Goal: Task Accomplishment & Management: Manage account settings

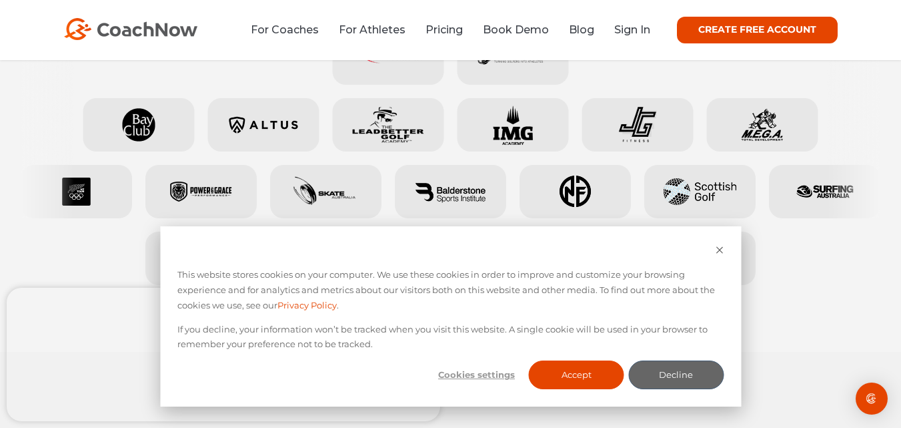
scroll to position [740, 0]
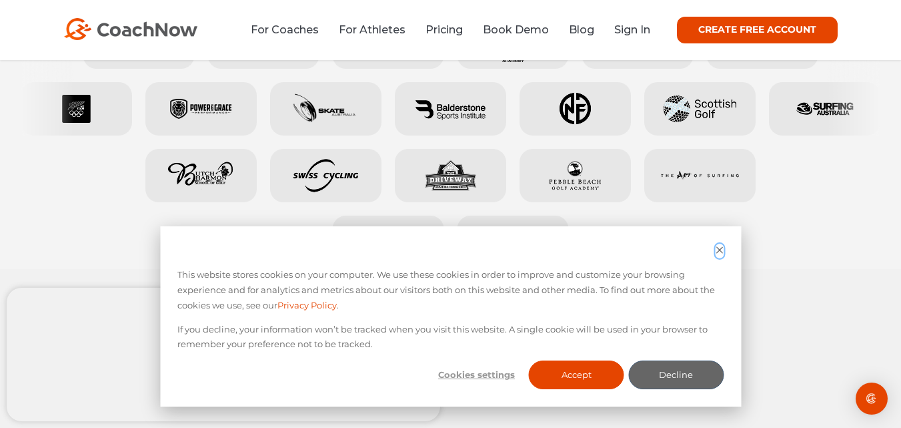
click at [720, 247] on icon "Dismiss cookie banner" at bounding box center [719, 249] width 9 height 9
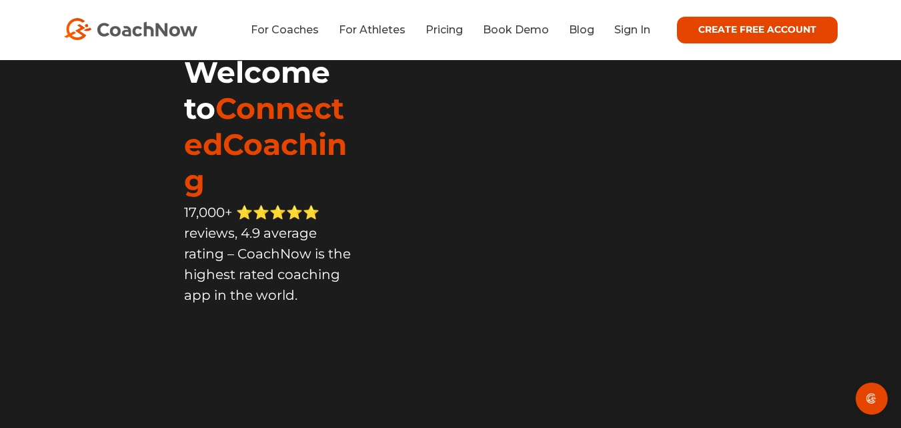
scroll to position [0, 0]
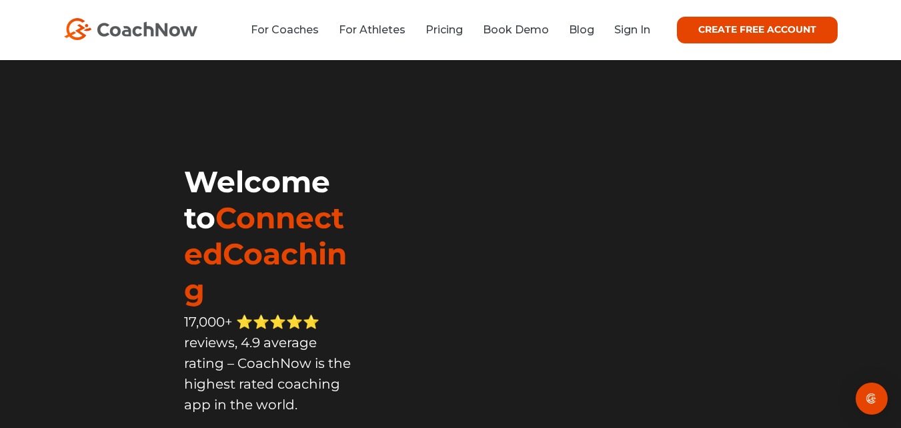
click at [627, 29] on link "Sign In" at bounding box center [632, 29] width 36 height 13
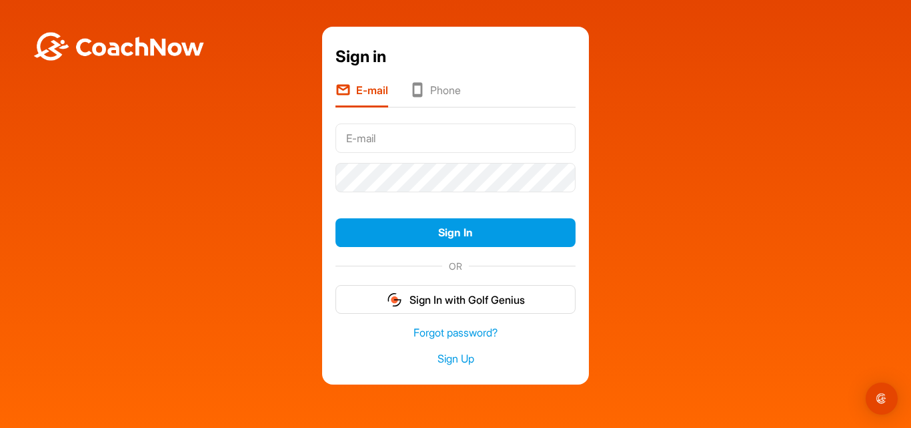
click at [364, 136] on input "text" at bounding box center [455, 137] width 240 height 29
type input "[EMAIL_ADDRESS][DOMAIN_NAME]"
click at [446, 335] on link "Forgot password?" at bounding box center [455, 332] width 240 height 15
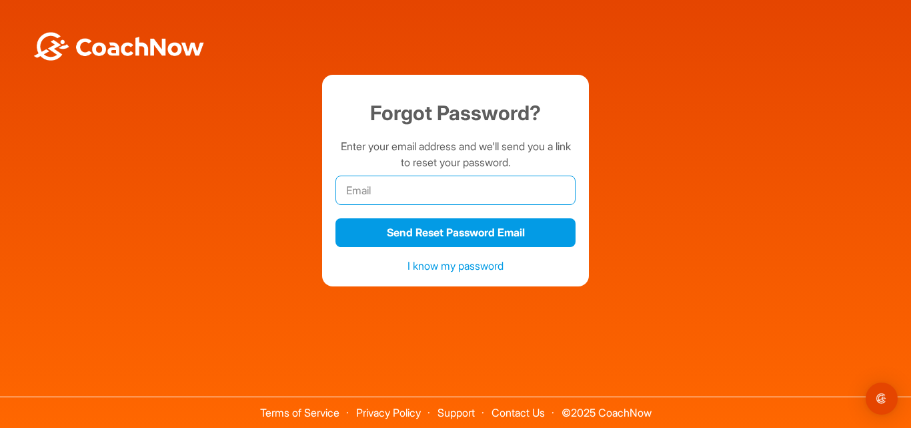
click at [422, 191] on input "email" at bounding box center [455, 189] width 240 height 29
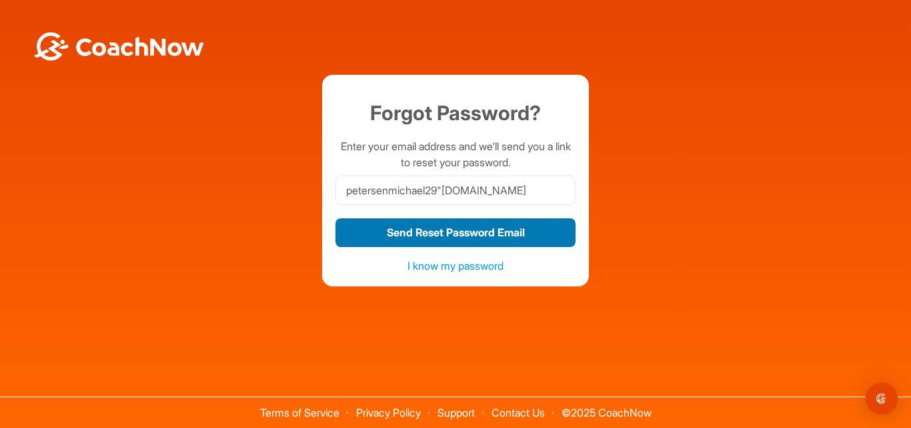
click at [424, 234] on button "Send Reset Password Email" at bounding box center [455, 232] width 240 height 29
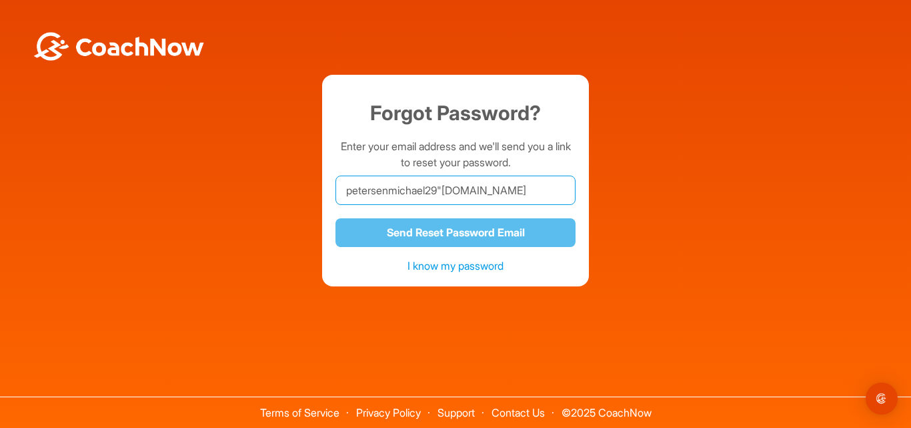
click at [446, 191] on input "petersenmichael29"gmail.com" at bounding box center [455, 189] width 240 height 29
type input "[EMAIL_ADDRESS][DOMAIN_NAME]"
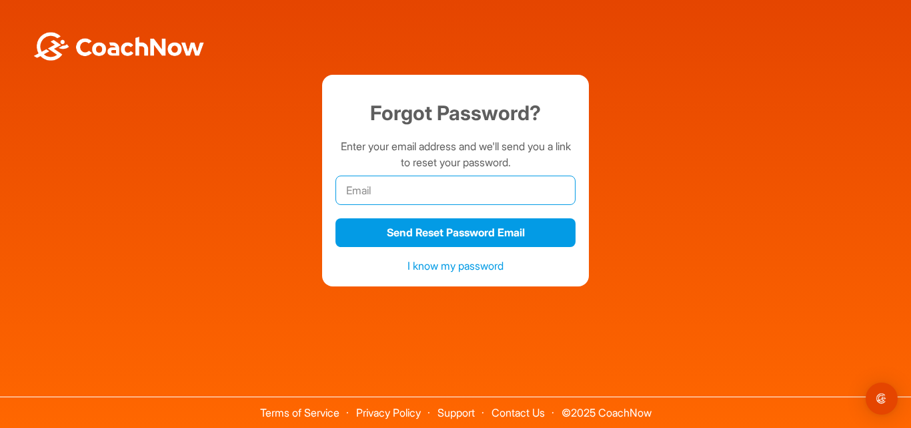
click at [405, 187] on input "email" at bounding box center [455, 189] width 240 height 29
type input "[EMAIL_ADDRESS][DOMAIN_NAME]"
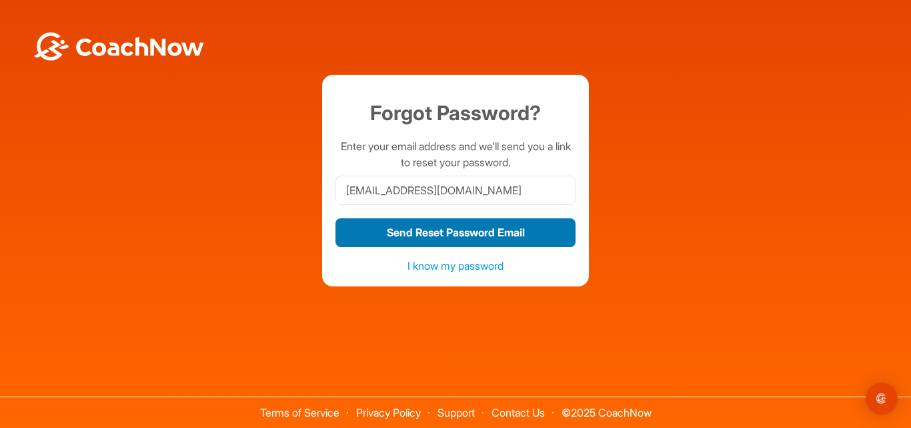
click at [448, 237] on button "Send Reset Password Email" at bounding box center [455, 232] width 240 height 29
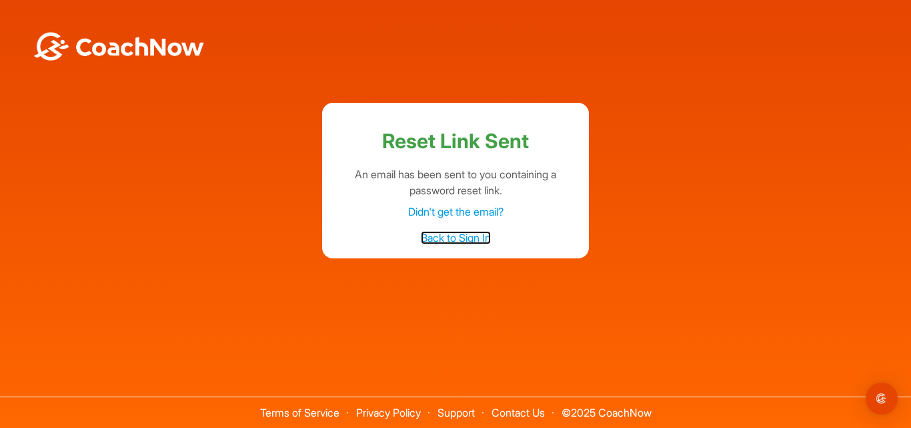
click at [459, 239] on link "Back to Sign In" at bounding box center [456, 237] width 70 height 13
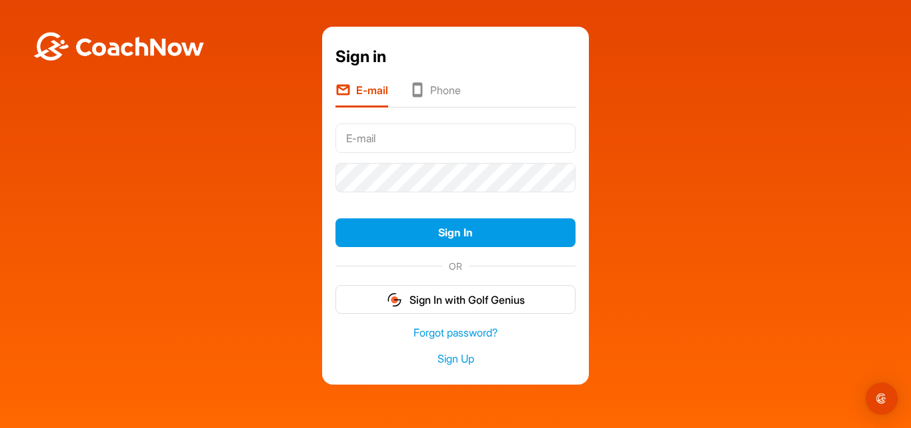
click at [387, 145] on input "text" at bounding box center [455, 137] width 240 height 29
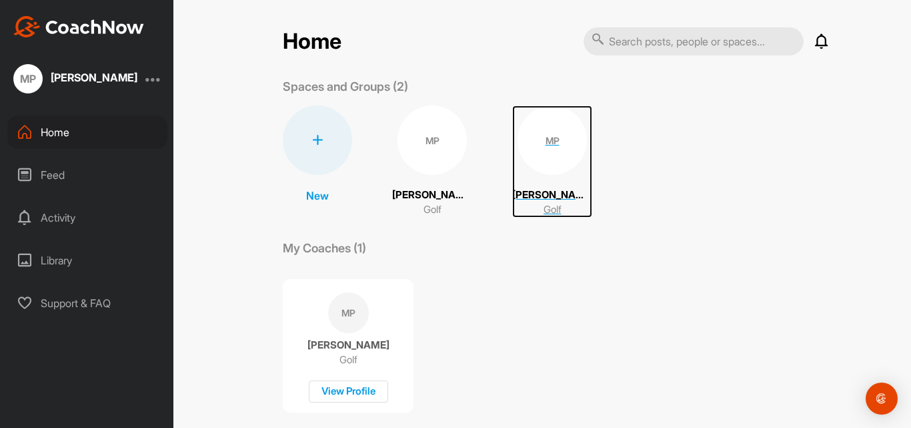
click at [553, 143] on div "MP" at bounding box center [552, 139] width 69 height 69
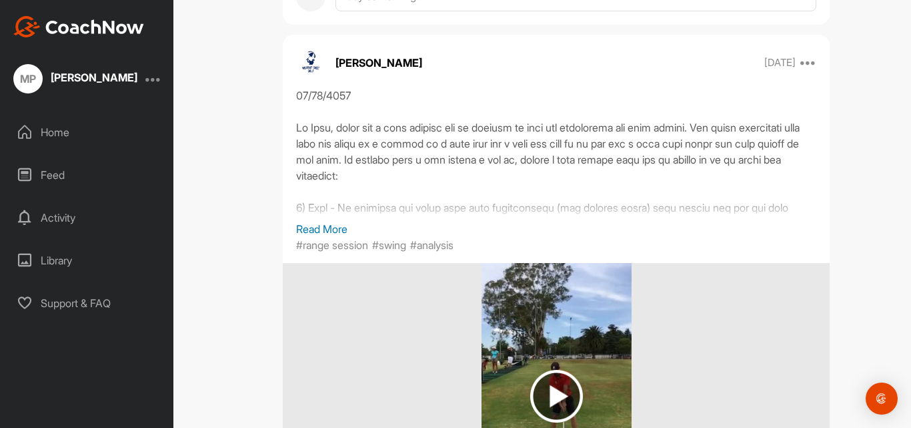
scroll to position [1787, 0]
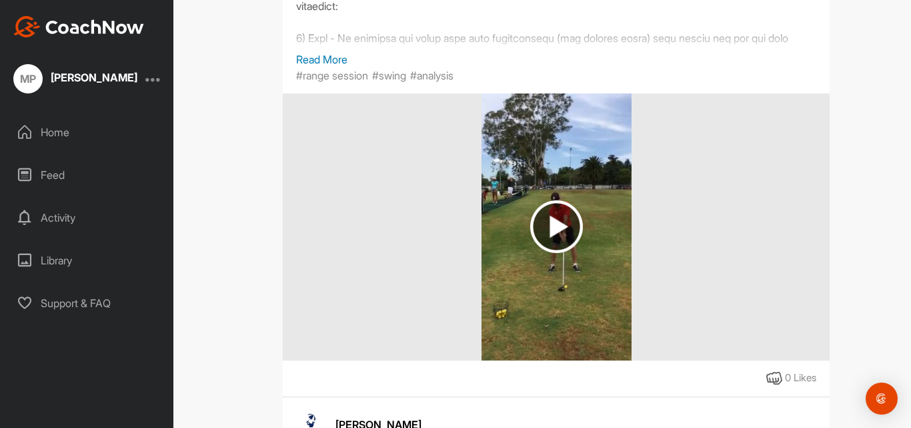
click at [315, 62] on p "Read More" at bounding box center [556, 59] width 520 height 16
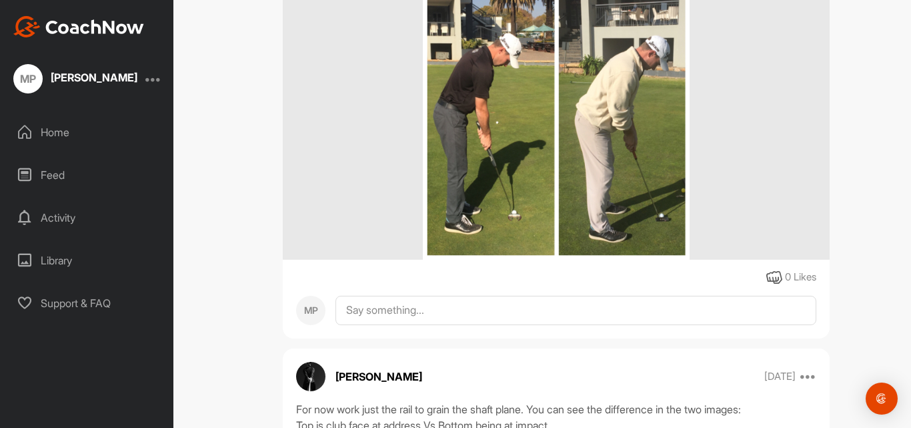
scroll to position [6237, 0]
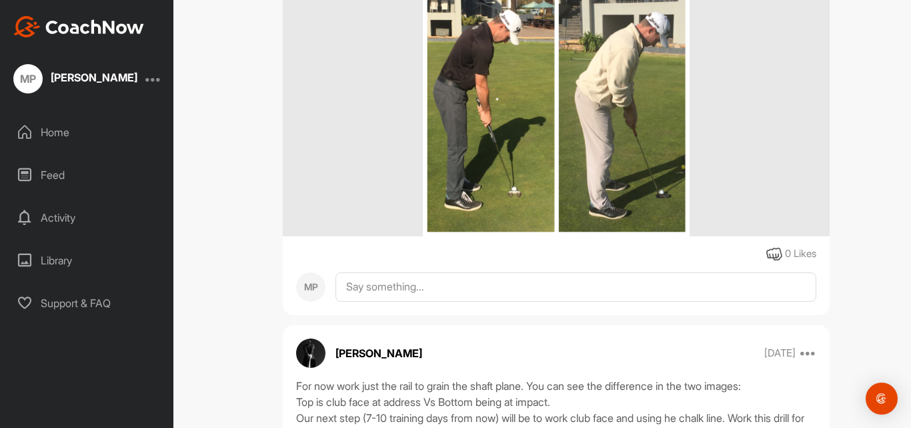
click at [480, 105] on img at bounding box center [556, 102] width 267 height 267
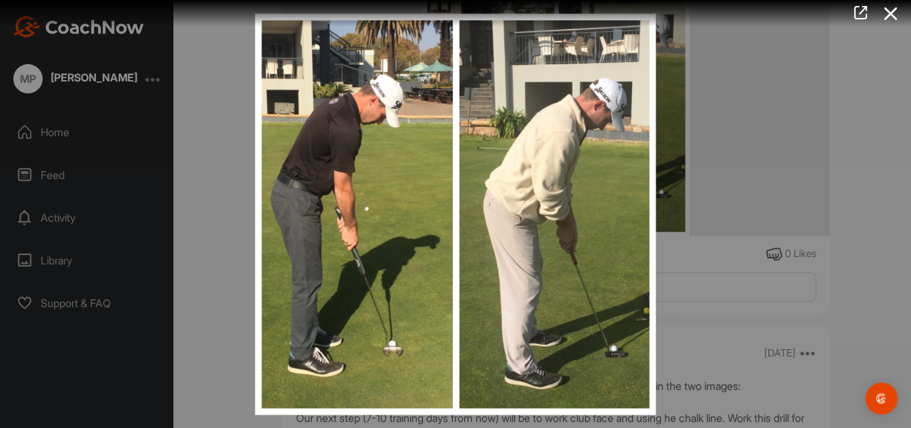
click at [894, 15] on icon at bounding box center [891, 13] width 31 height 25
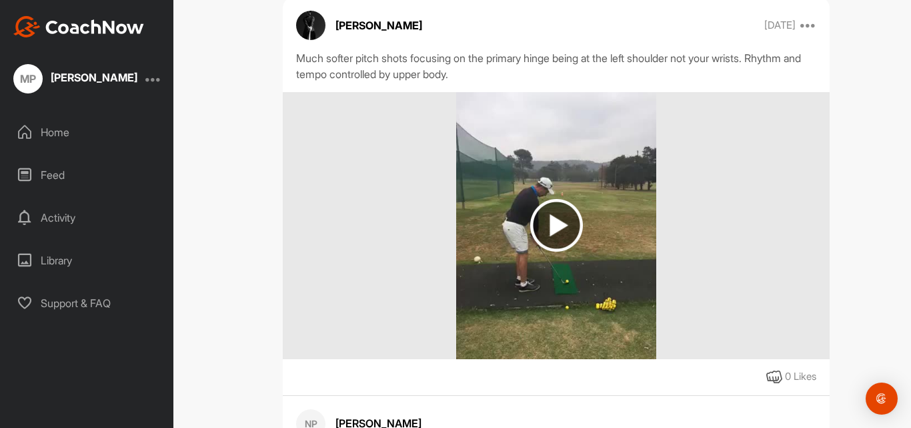
scroll to position [8137, 0]
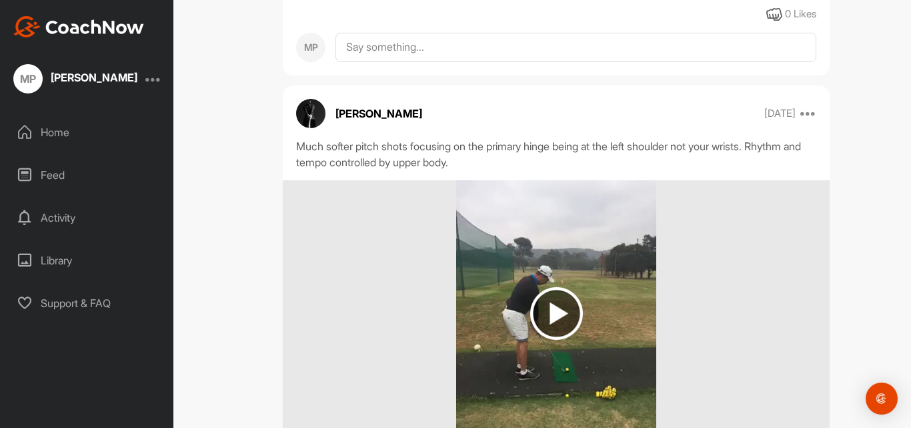
click at [540, 287] on img at bounding box center [556, 313] width 53 height 53
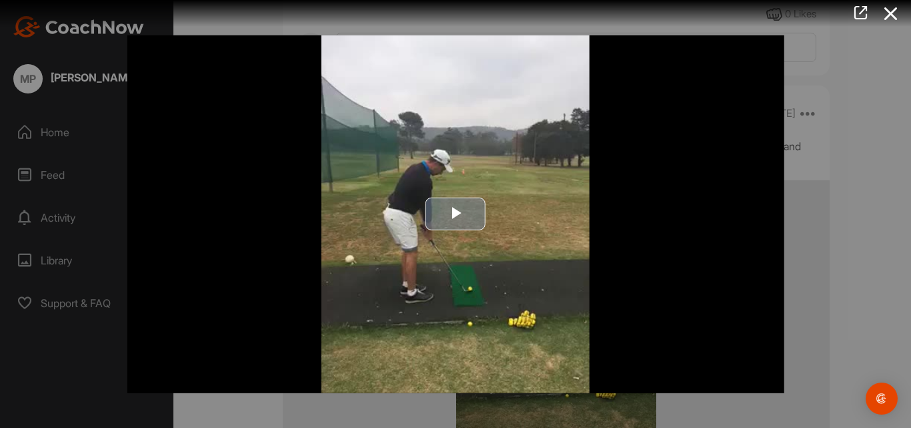
click at [456, 214] on span "Video Player" at bounding box center [456, 214] width 0 height 0
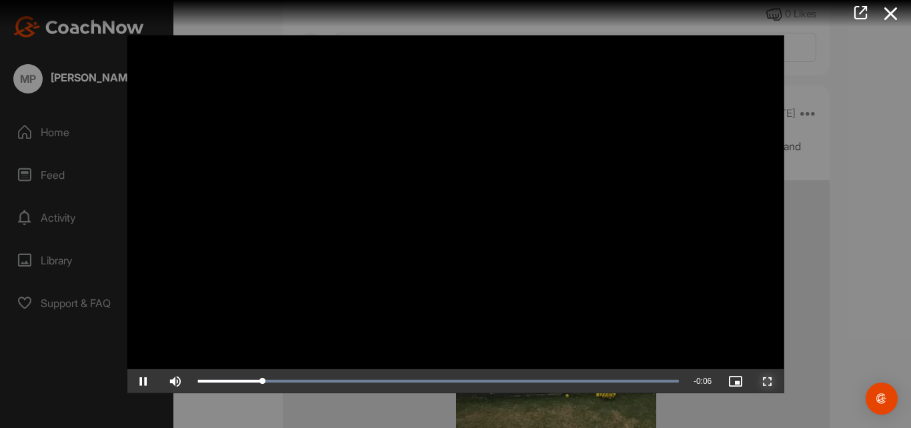
click at [763, 381] on span "Video Player" at bounding box center [768, 381] width 32 height 0
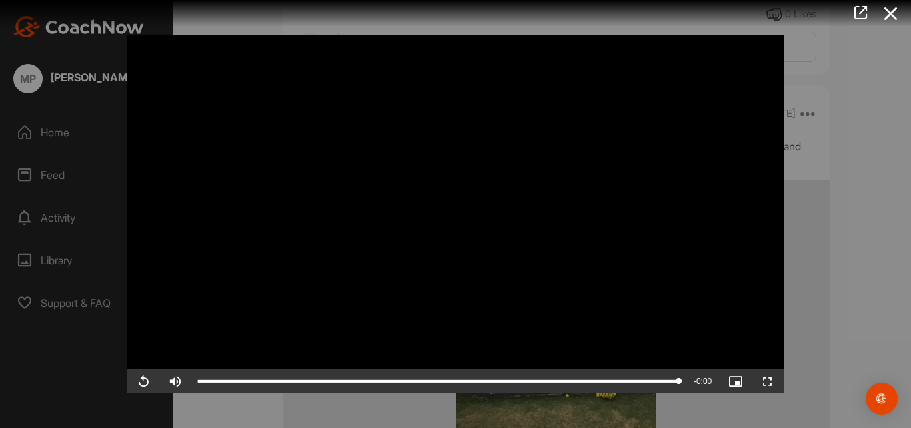
click at [888, 15] on icon at bounding box center [891, 13] width 31 height 25
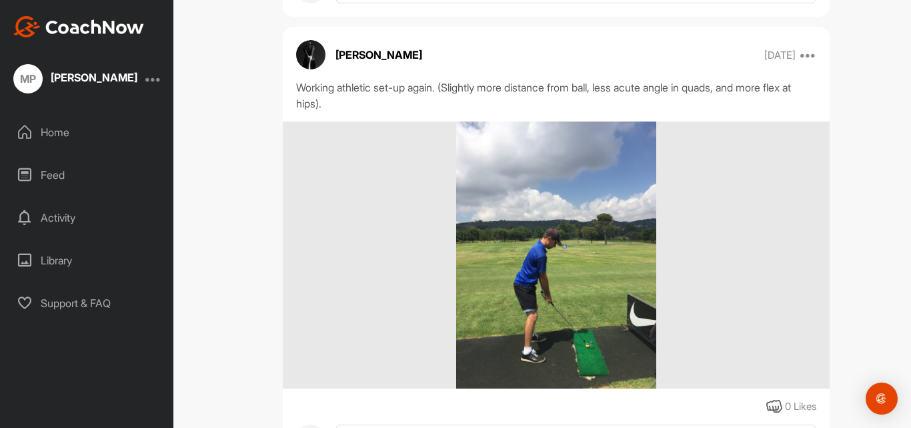
scroll to position [10184, 0]
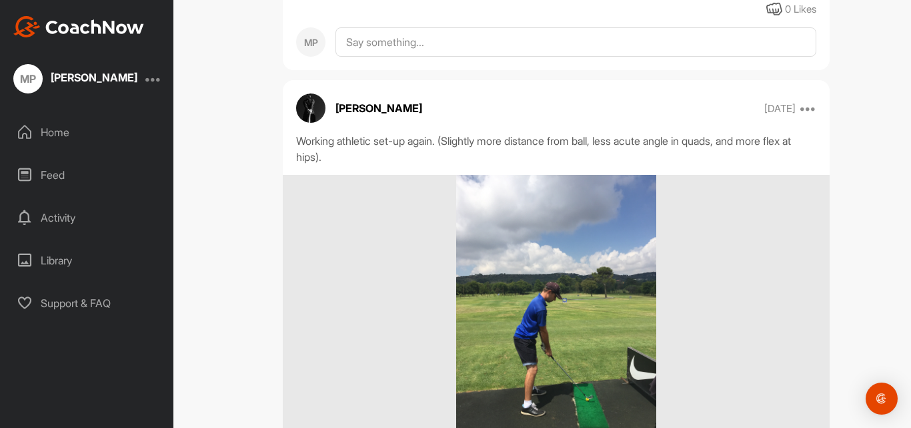
click at [518, 281] on img at bounding box center [556, 308] width 200 height 267
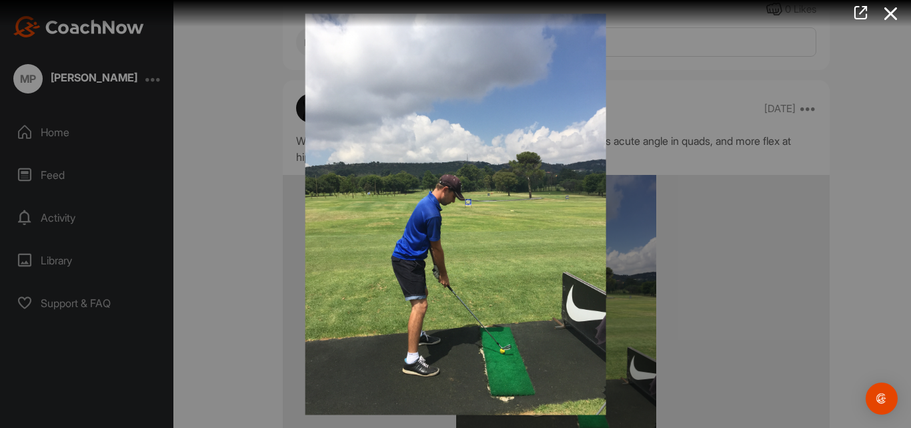
click at [890, 17] on icon at bounding box center [891, 13] width 31 height 25
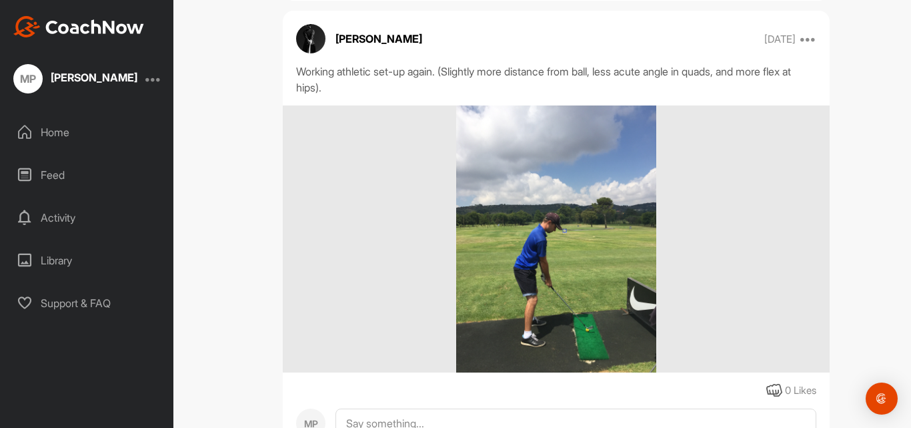
scroll to position [10218, 0]
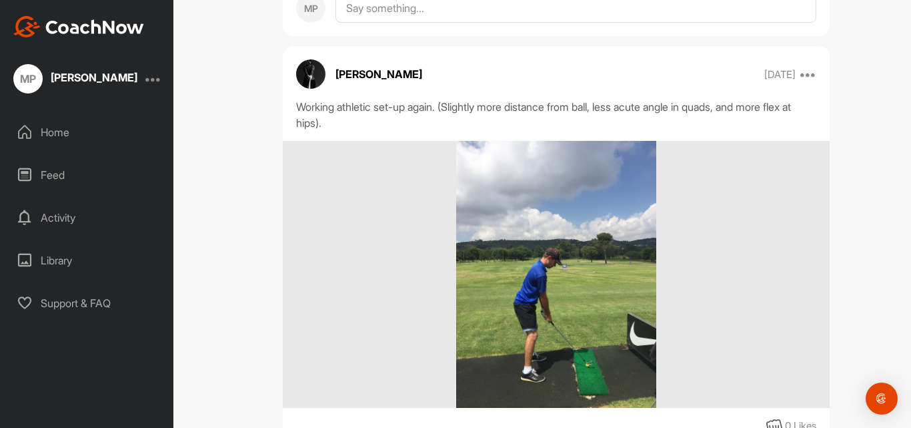
click at [534, 243] on img at bounding box center [556, 274] width 200 height 267
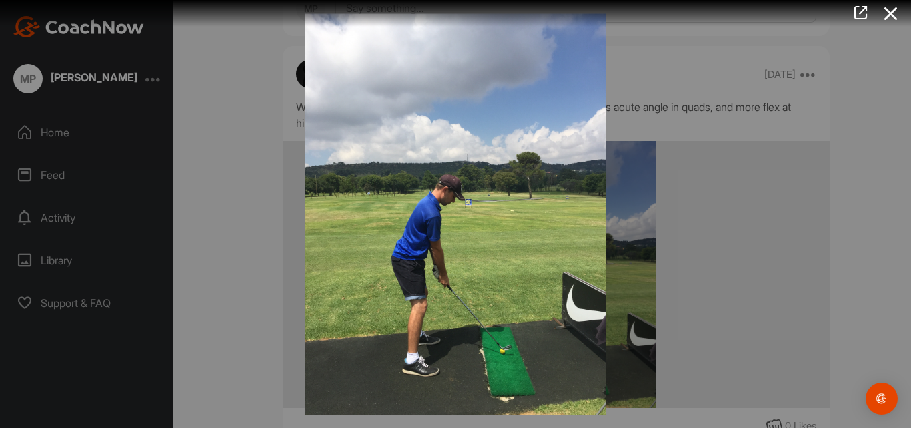
click at [892, 14] on icon at bounding box center [891, 13] width 31 height 25
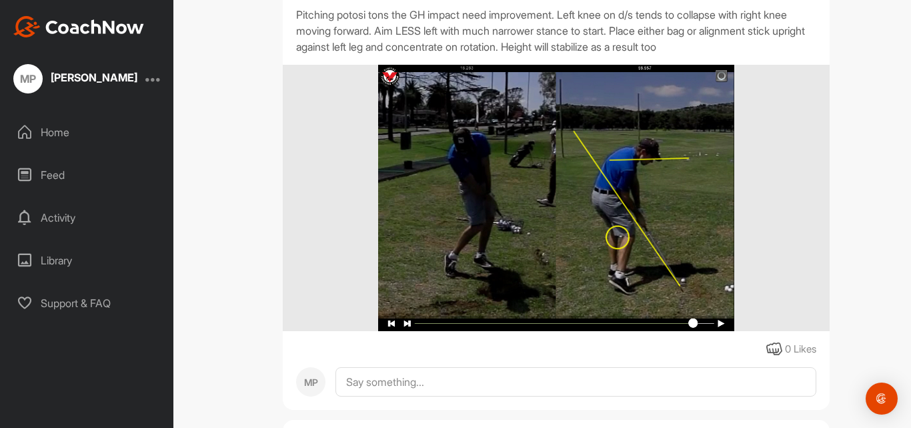
scroll to position [8973, 0]
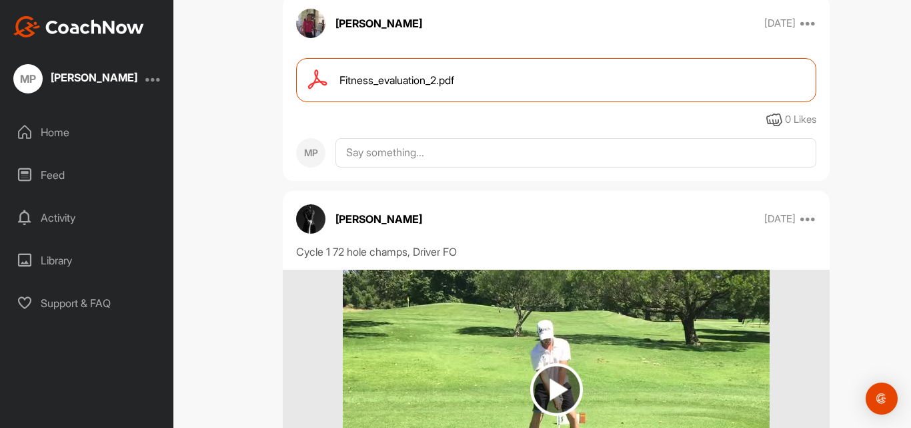
click at [544, 363] on img at bounding box center [556, 389] width 53 height 53
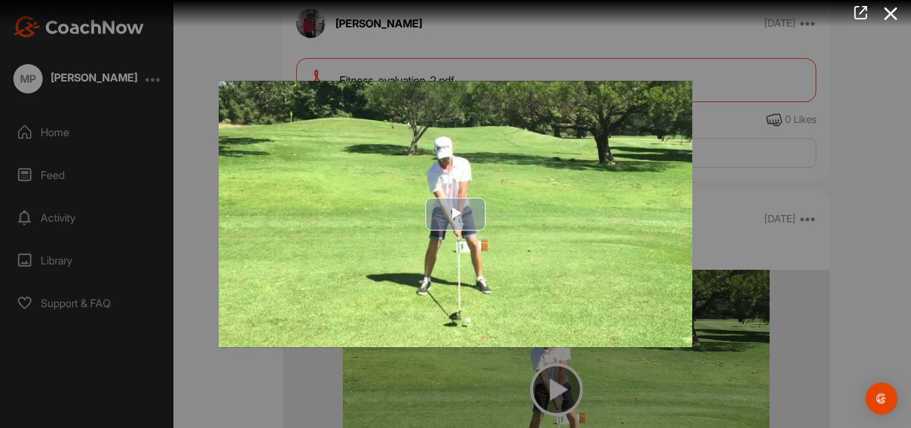
click at [456, 214] on span "Video Player" at bounding box center [456, 214] width 0 height 0
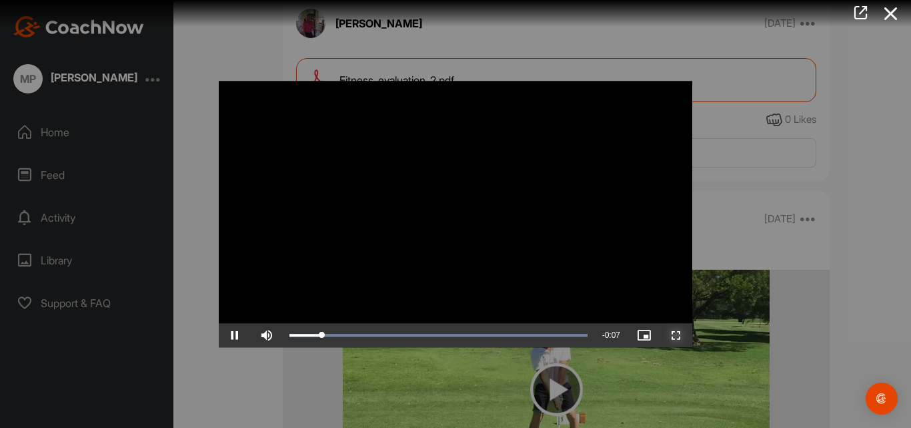
click at [676, 335] on span "Video Player" at bounding box center [676, 335] width 32 height 0
click at [901, 15] on icon at bounding box center [891, 13] width 31 height 25
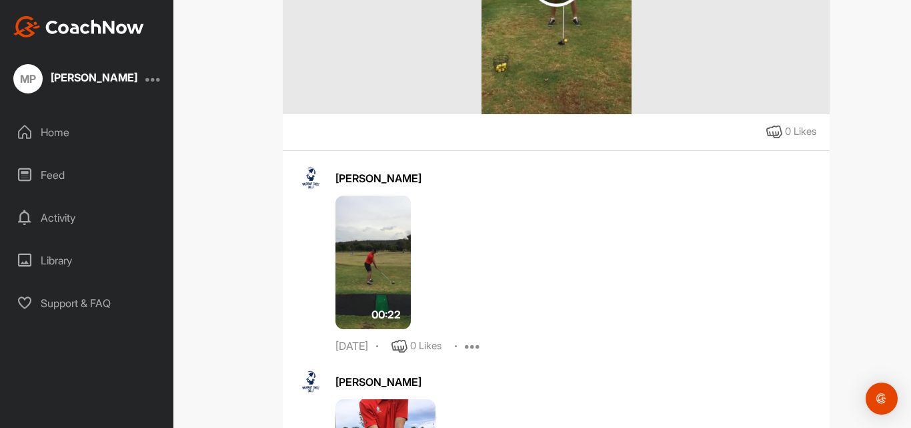
scroll to position [2177, 0]
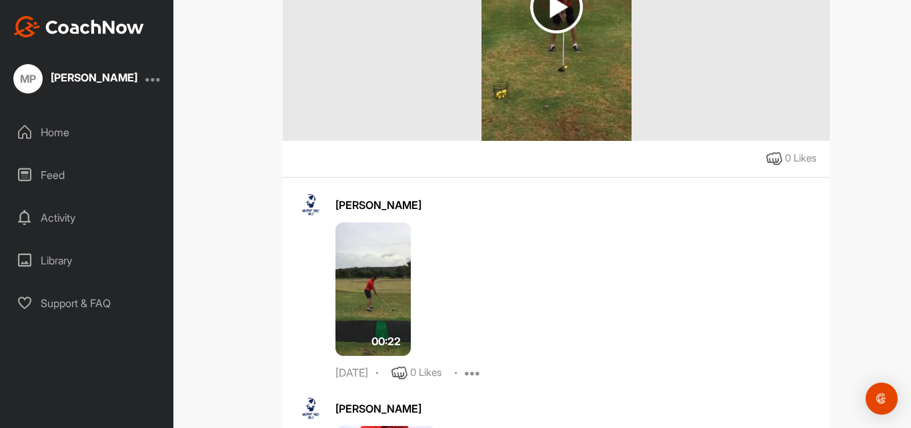
click at [370, 307] on img at bounding box center [372, 288] width 75 height 133
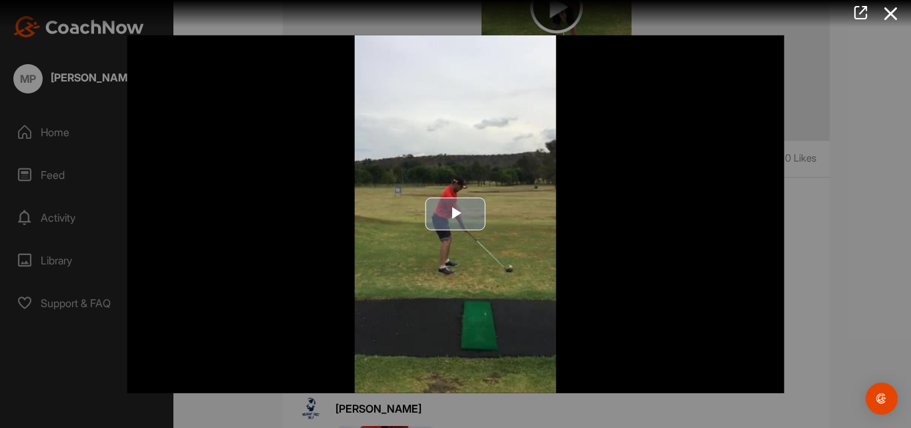
click at [456, 214] on span "Video Player" at bounding box center [456, 214] width 0 height 0
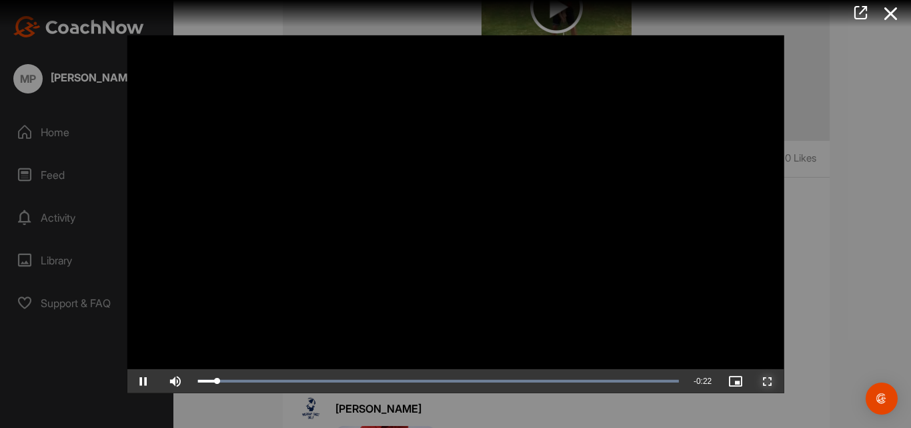
click at [764, 381] on span "Video Player" at bounding box center [768, 381] width 32 height 0
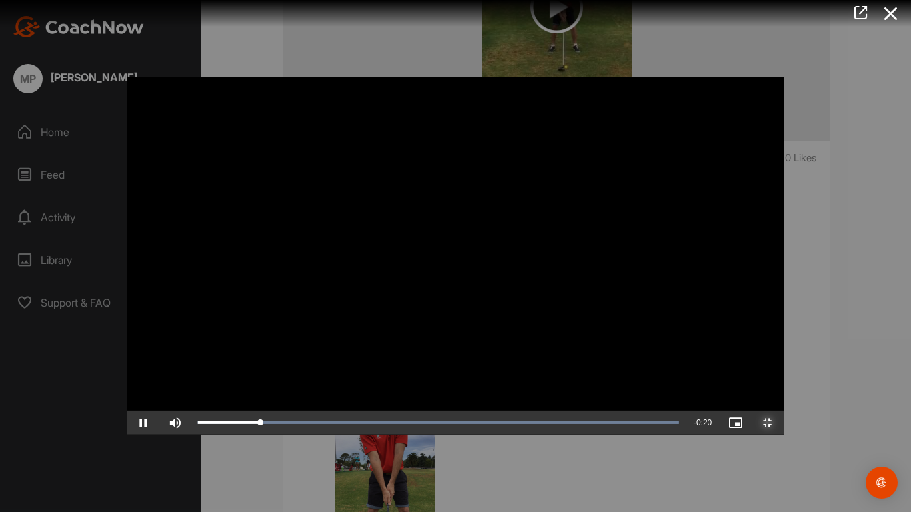
click at [475, 427] on div "Loaded : 100.00% 0:12 0:02" at bounding box center [438, 423] width 494 height 24
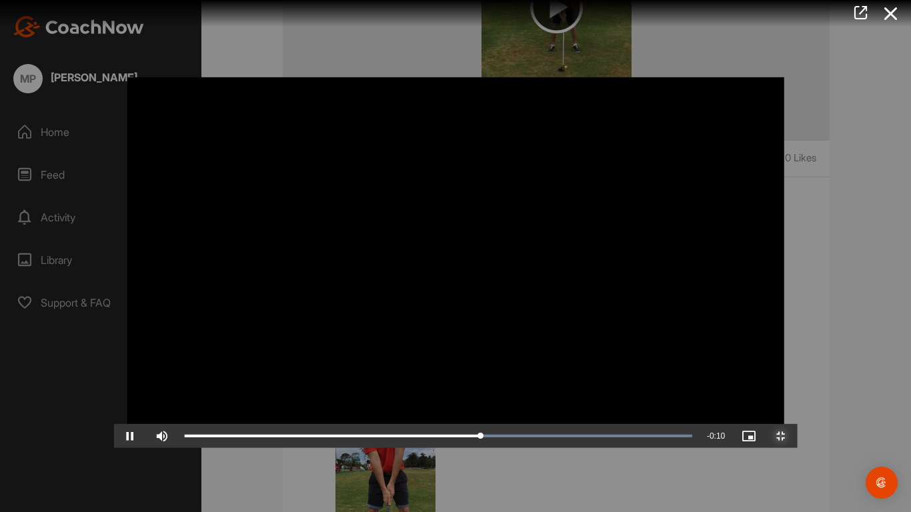
click at [530, 427] on div "Loaded : 100.00% 0:13 0:12" at bounding box center [438, 436] width 521 height 24
click at [592, 427] on div "Loaded : 100.00% 0:15 0:14" at bounding box center [438, 436] width 521 height 24
click at [641, 427] on div "Loaded : 100.00% 0:17 0:16" at bounding box center [438, 436] width 521 height 24
click at [590, 427] on div "0:17" at bounding box center [388, 436] width 406 height 3
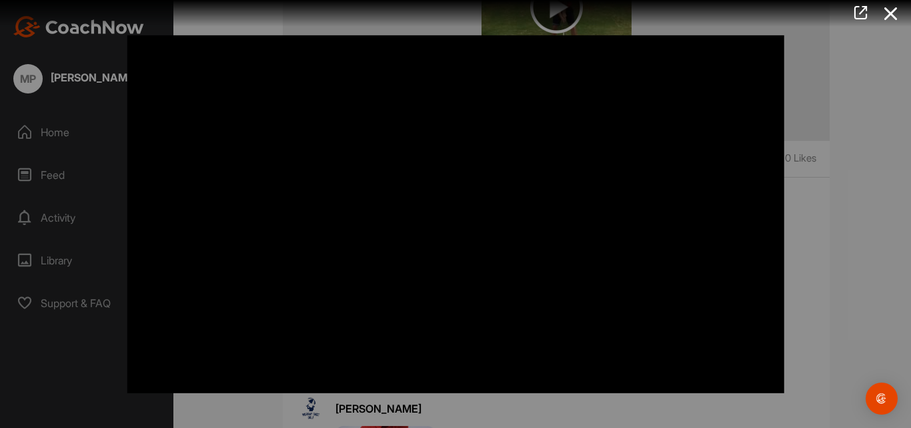
click at [892, 5] on icon at bounding box center [891, 13] width 31 height 25
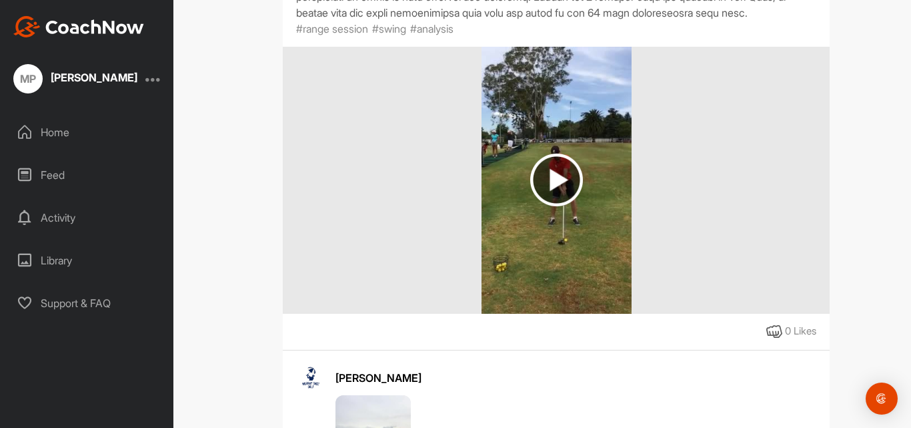
scroll to position [1999, 0]
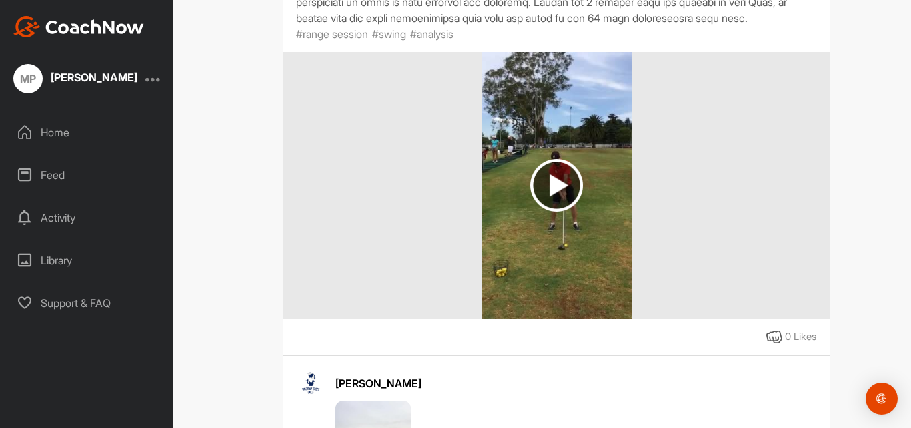
click at [552, 193] on img at bounding box center [556, 185] width 53 height 53
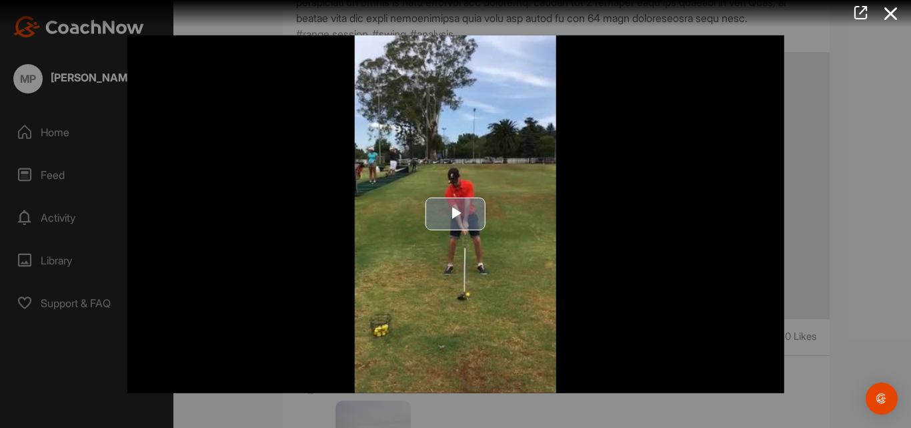
click at [456, 214] on span "Video Player" at bounding box center [456, 214] width 0 height 0
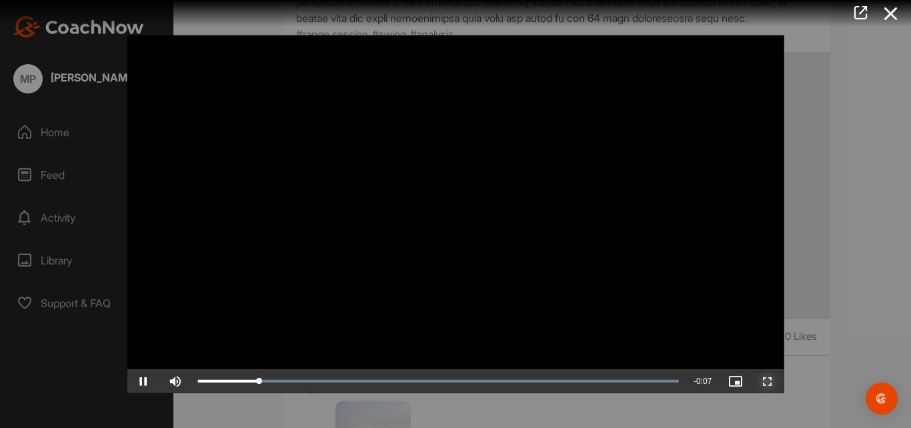
click at [766, 381] on span "Video Player" at bounding box center [768, 381] width 32 height 0
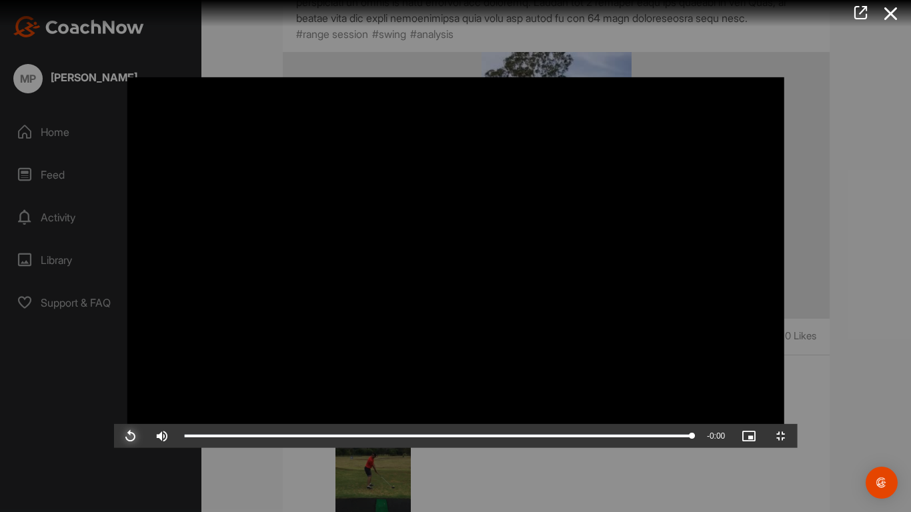
click at [114, 427] on span "Video Player" at bounding box center [130, 436] width 32 height 0
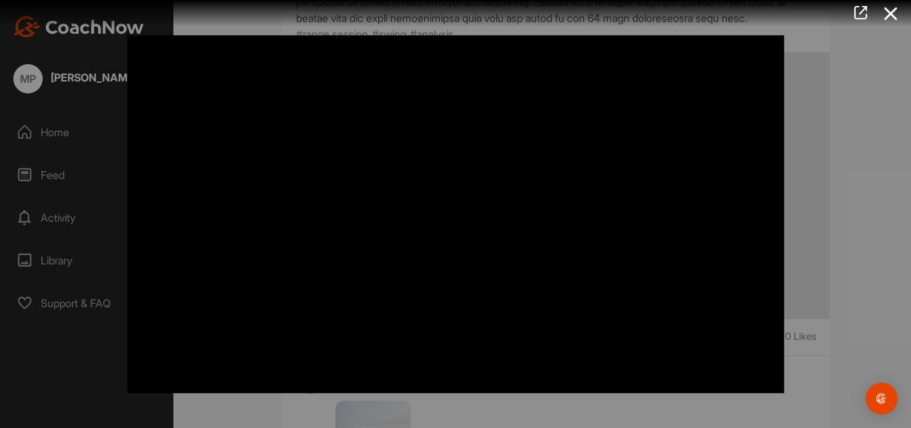
click at [896, 19] on icon at bounding box center [891, 13] width 31 height 25
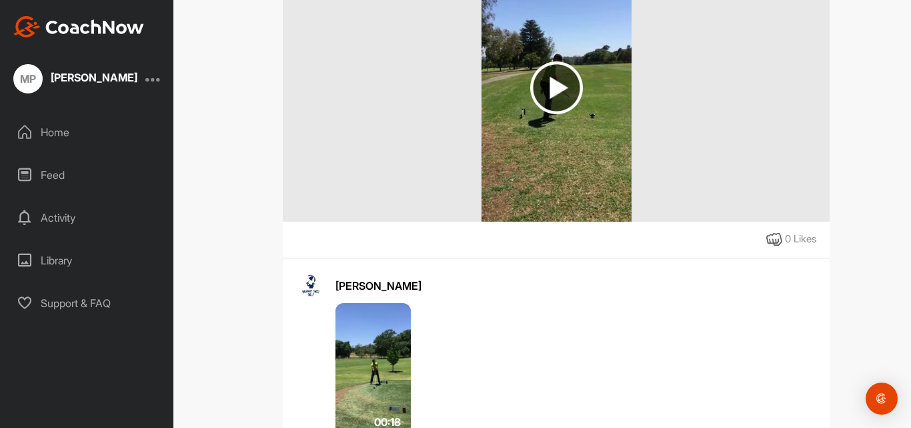
scroll to position [1119, 0]
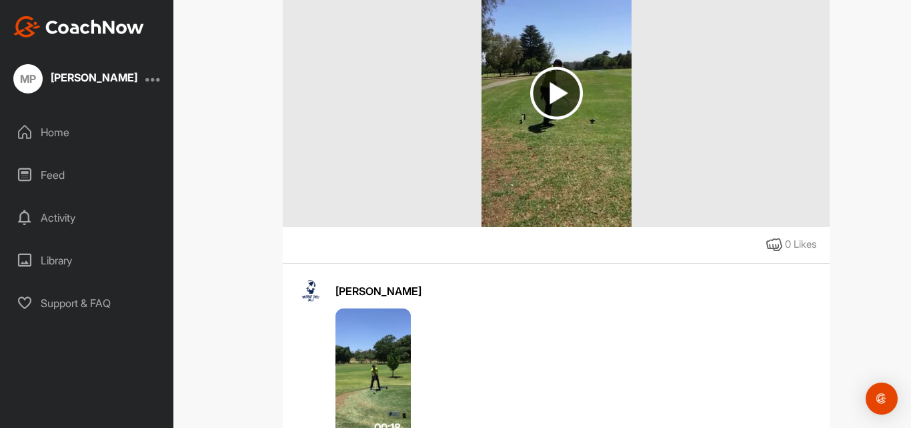
click at [366, 357] on img at bounding box center [372, 374] width 75 height 133
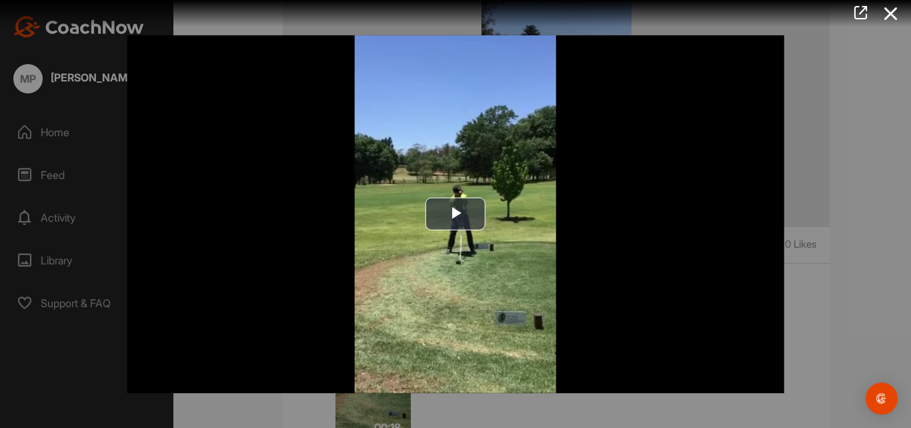
click at [423, 213] on img "Video Player" at bounding box center [455, 214] width 657 height 358
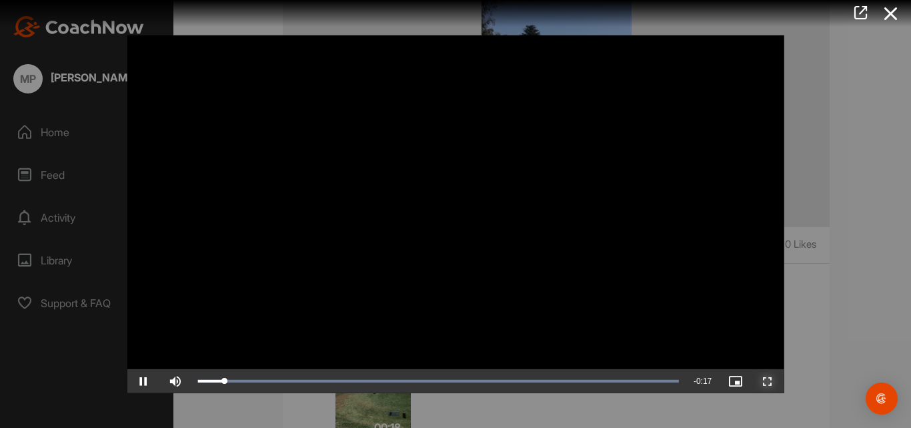
click at [762, 381] on span "Video Player" at bounding box center [768, 381] width 32 height 0
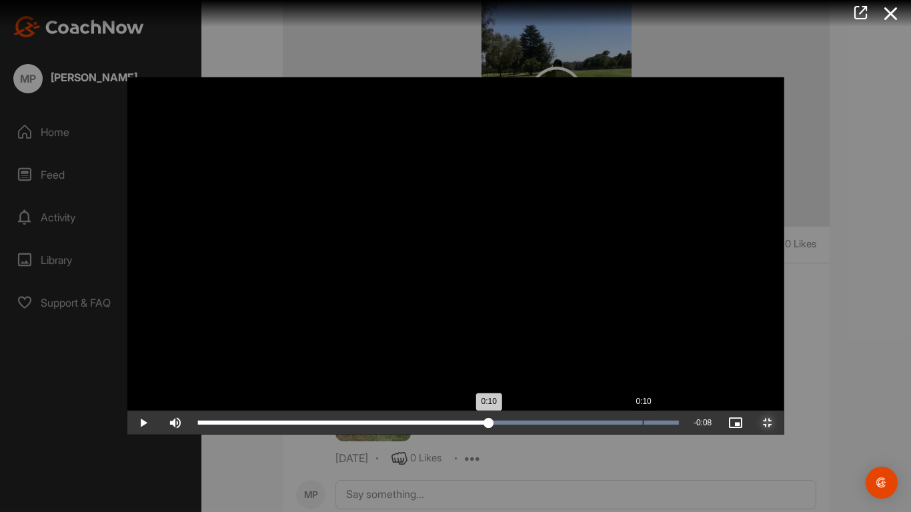
click at [516, 427] on div "Loaded : 100.00% 0:10 0:10" at bounding box center [438, 423] width 494 height 24
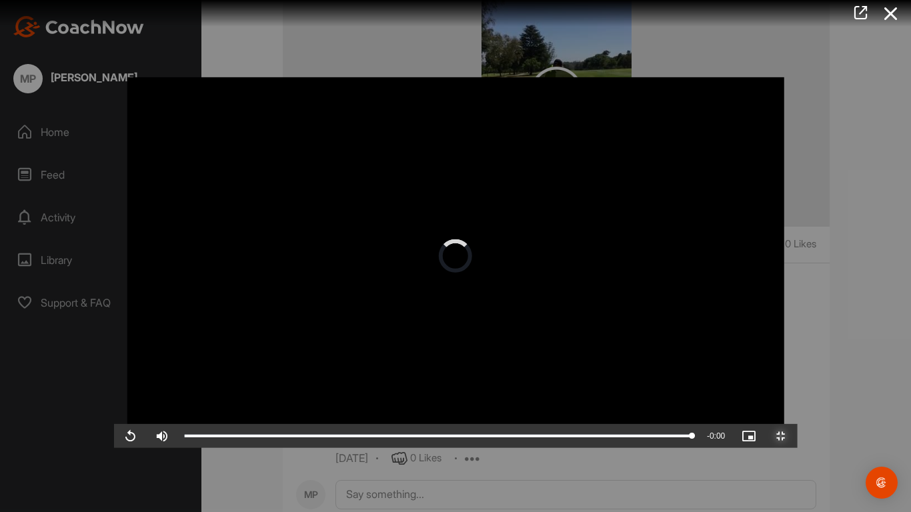
click at [663, 427] on div "Loaded : 100.00% 0:14 0:18" at bounding box center [438, 436] width 521 height 24
click at [581, 406] on video "Video Player" at bounding box center [456, 256] width 684 height 384
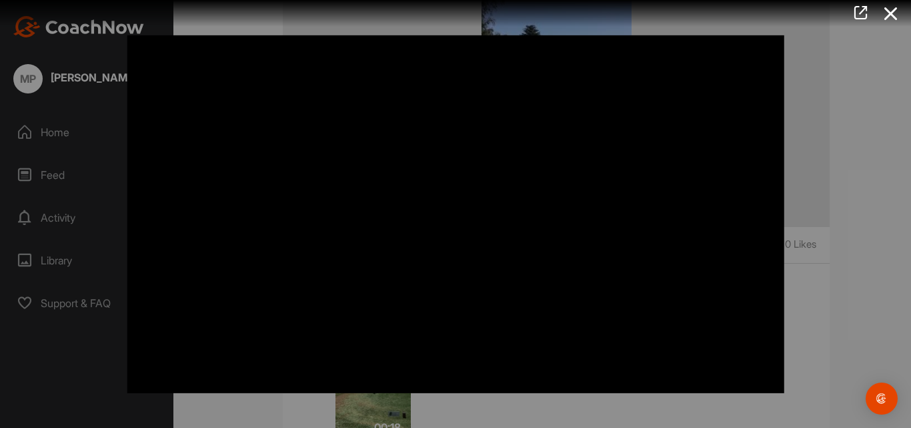
click at [888, 11] on icon at bounding box center [891, 13] width 31 height 25
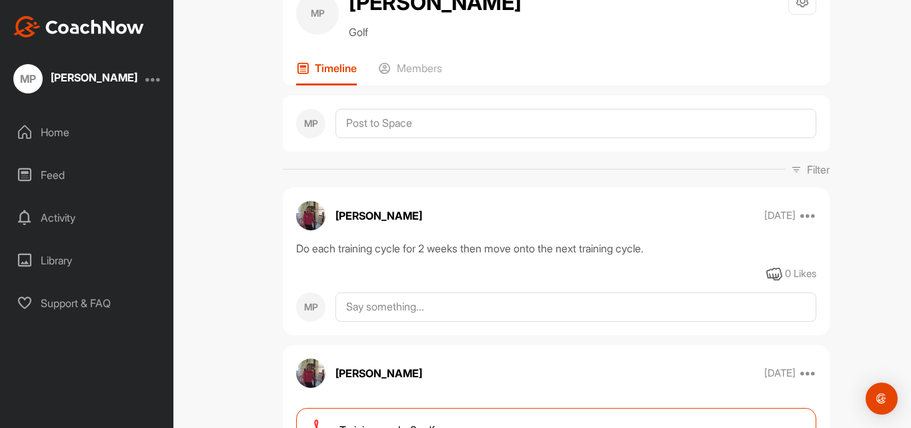
scroll to position [0, 0]
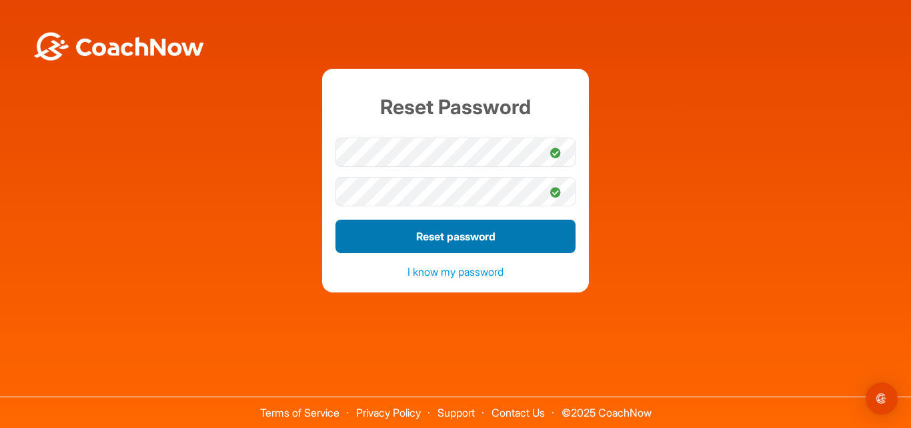
click at [427, 234] on button "Reset password" at bounding box center [455, 235] width 240 height 33
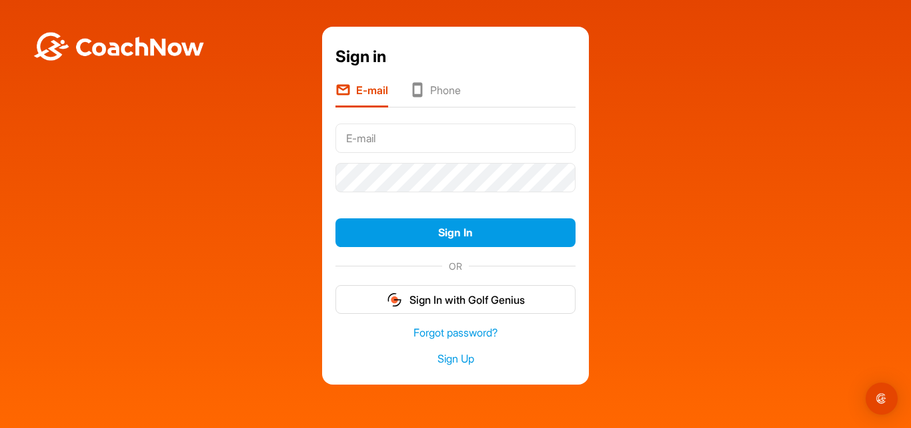
type input "[EMAIL_ADDRESS][DOMAIN_NAME]"
click at [407, 140] on input "[EMAIL_ADDRESS][DOMAIN_NAME]" at bounding box center [455, 137] width 240 height 29
click at [341, 209] on form "petersenmichael29@gmail.com Sign In OR Sign In with Golf Genius" at bounding box center [455, 215] width 240 height 195
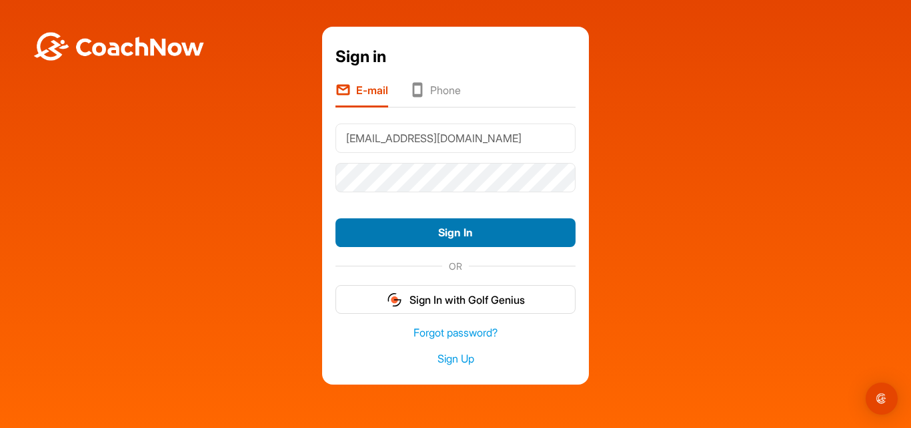
click at [426, 225] on button "Sign In" at bounding box center [455, 232] width 240 height 29
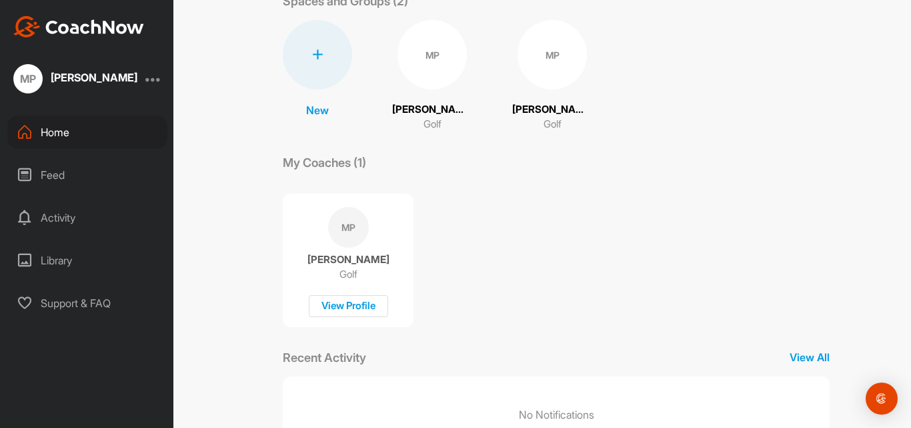
scroll to position [141, 0]
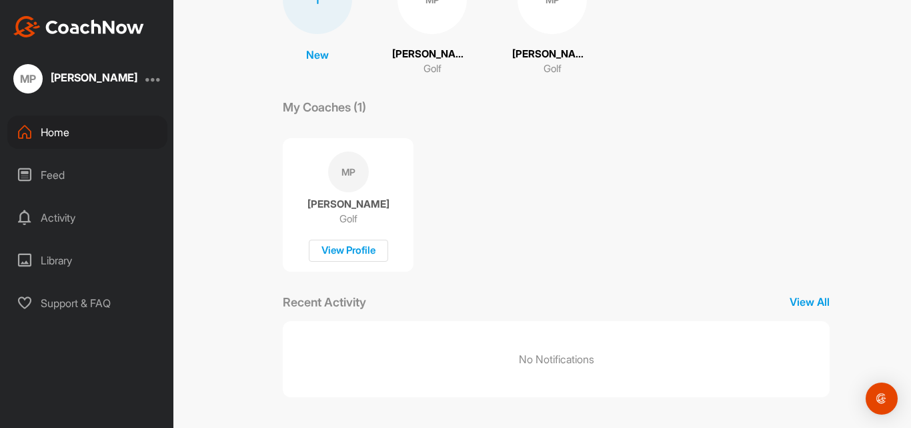
click at [356, 249] on div "View Profile" at bounding box center [348, 250] width 79 height 22
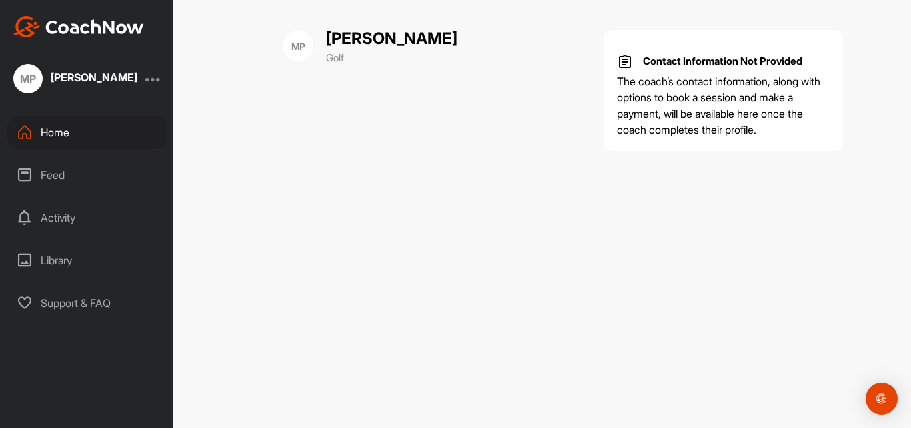
click at [48, 261] on div "Library" at bounding box center [87, 259] width 160 height 33
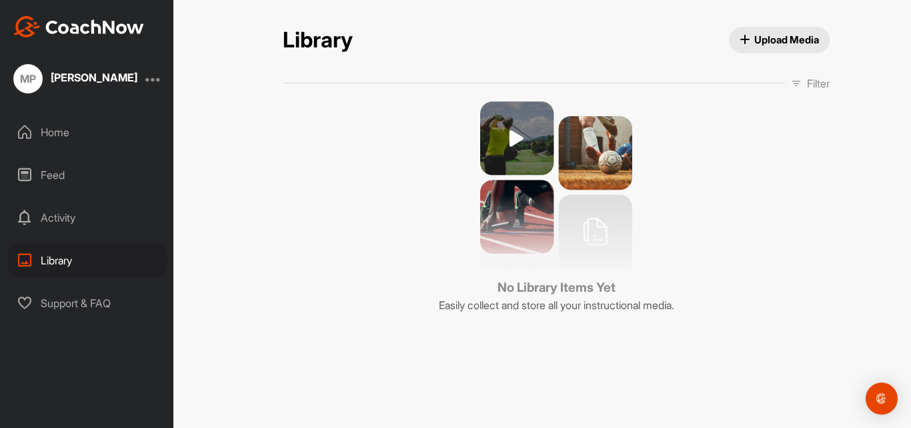
click at [72, 215] on div "Activity" at bounding box center [87, 217] width 160 height 33
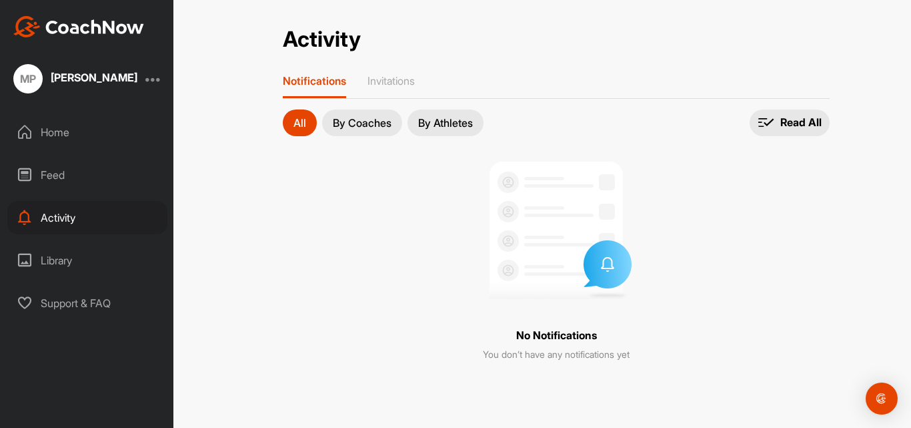
click at [339, 131] on button "By Coaches" at bounding box center [362, 122] width 80 height 27
click at [438, 122] on p "By Athletes" at bounding box center [445, 122] width 55 height 11
click at [61, 133] on div "Home" at bounding box center [87, 131] width 160 height 33
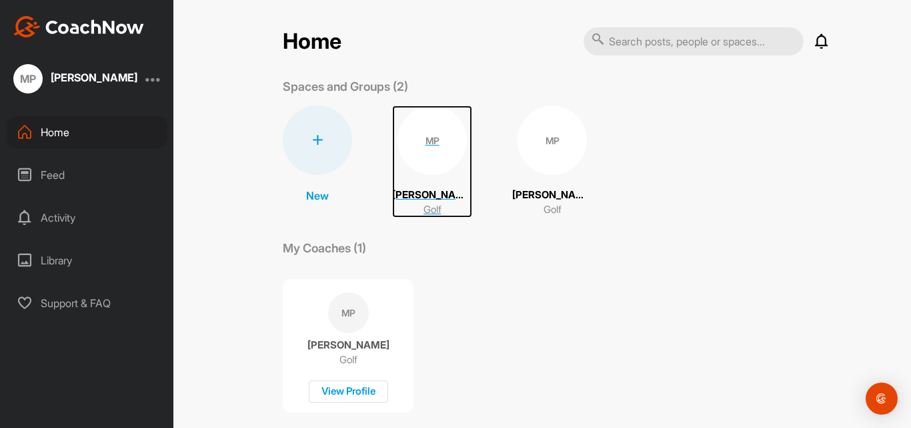
click at [433, 140] on div "MP" at bounding box center [432, 139] width 69 height 69
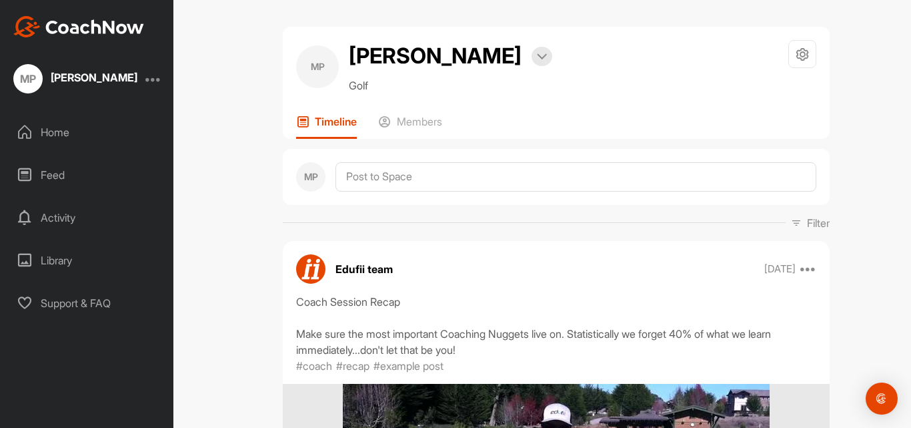
click at [62, 131] on div "Home" at bounding box center [87, 131] width 160 height 33
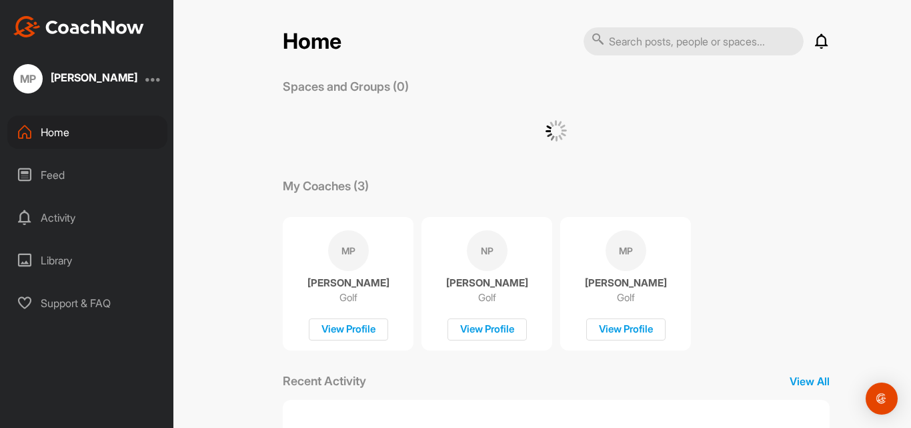
click at [630, 287] on p "[PERSON_NAME]" at bounding box center [626, 282] width 82 height 13
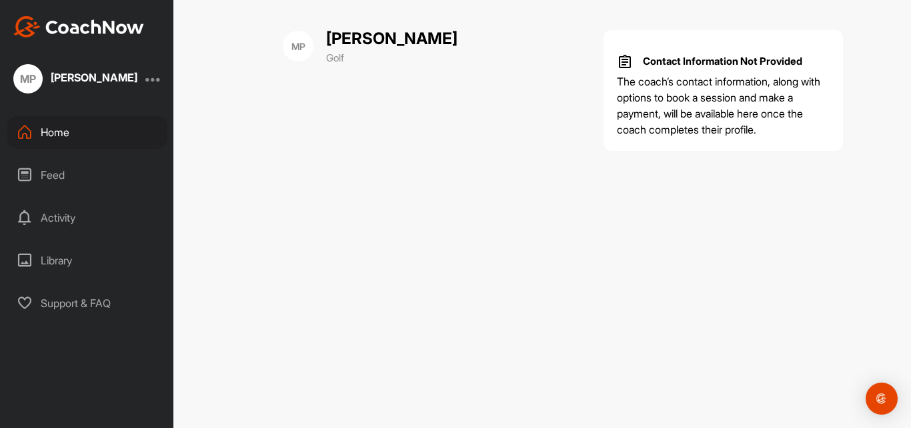
click at [43, 147] on div "Home" at bounding box center [87, 131] width 160 height 33
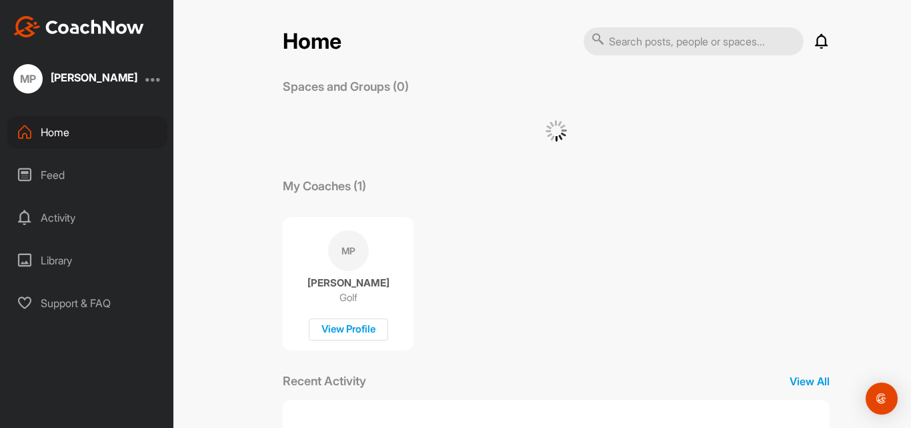
click at [151, 81] on div at bounding box center [153, 79] width 16 height 16
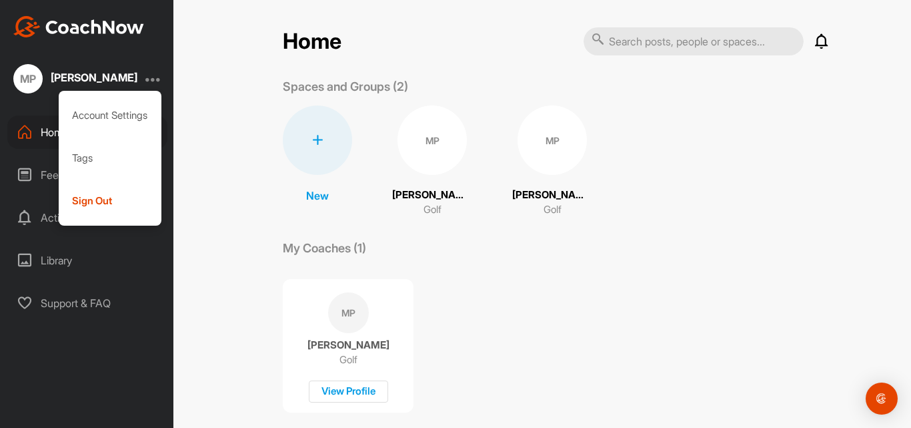
click at [150, 77] on div at bounding box center [153, 79] width 16 height 16
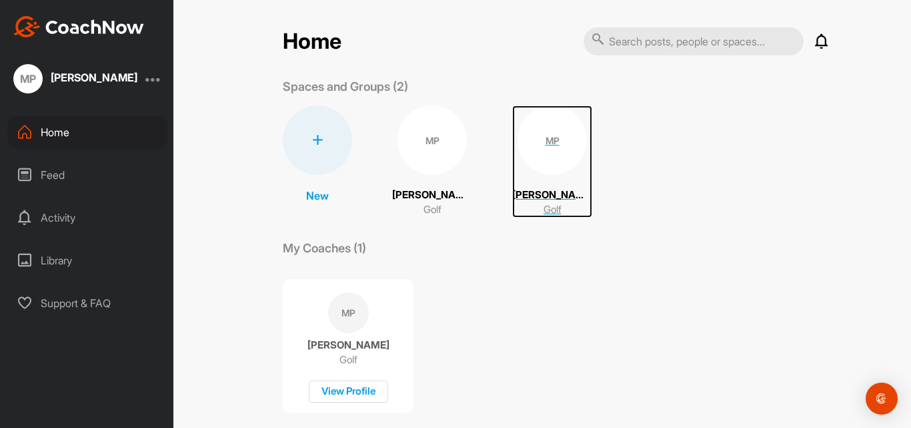
click at [544, 144] on div "MP" at bounding box center [552, 139] width 69 height 69
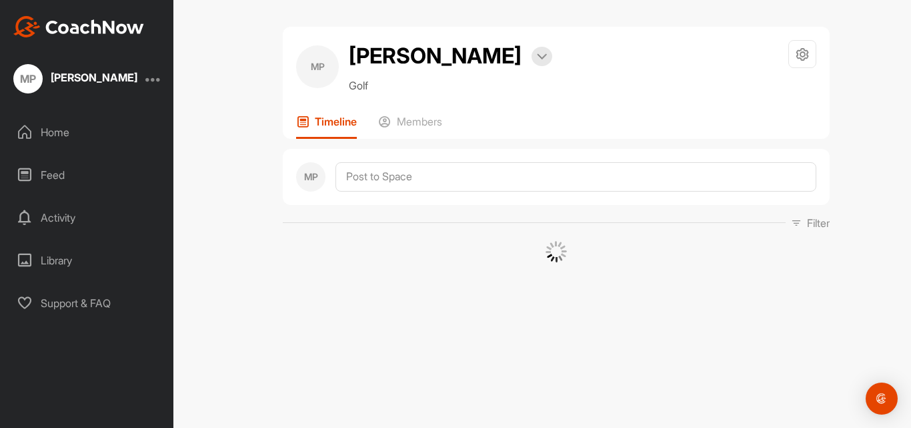
click at [541, 64] on div at bounding box center [542, 56] width 21 height 19
click at [541, 59] on img at bounding box center [542, 56] width 10 height 7
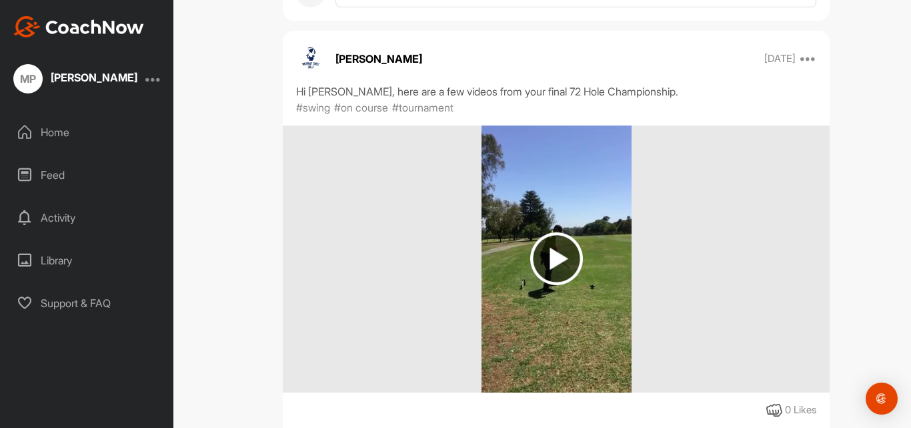
scroll to position [928, 0]
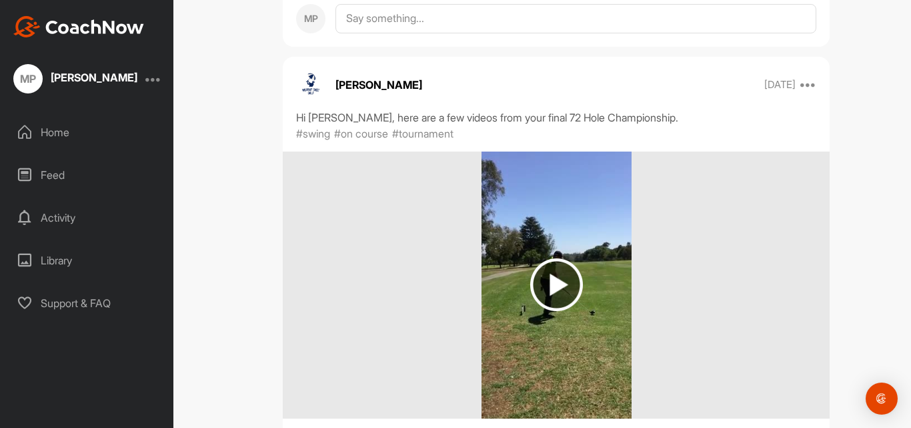
click at [559, 282] on img at bounding box center [556, 284] width 53 height 53
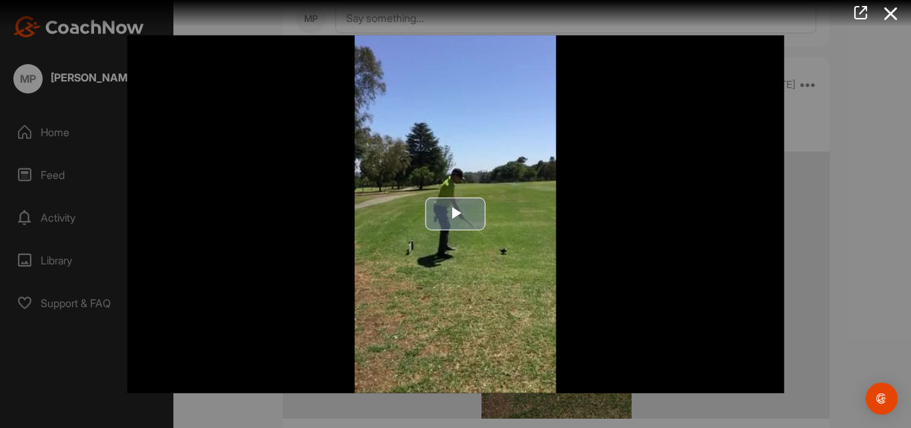
click at [456, 214] on span "Video Player" at bounding box center [456, 214] width 0 height 0
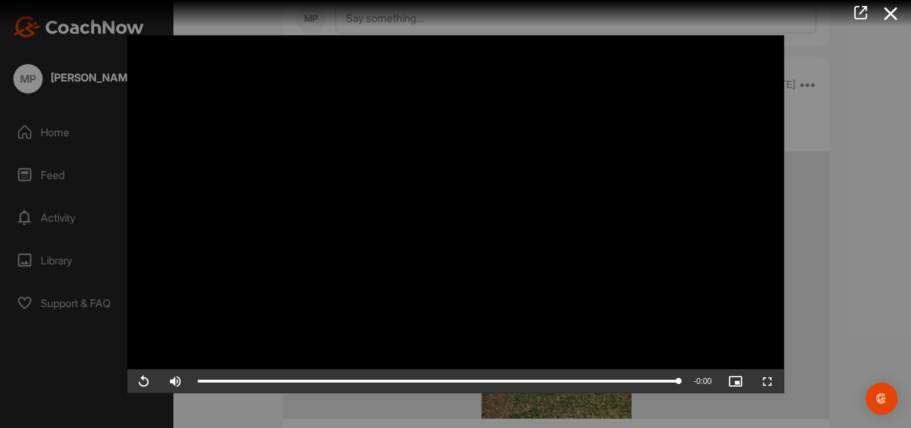
click at [890, 5] on icon at bounding box center [891, 13] width 31 height 25
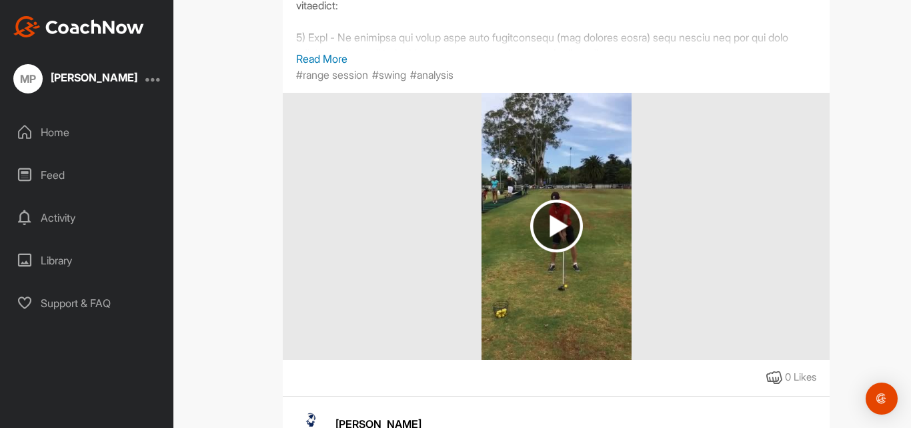
scroll to position [1731, 0]
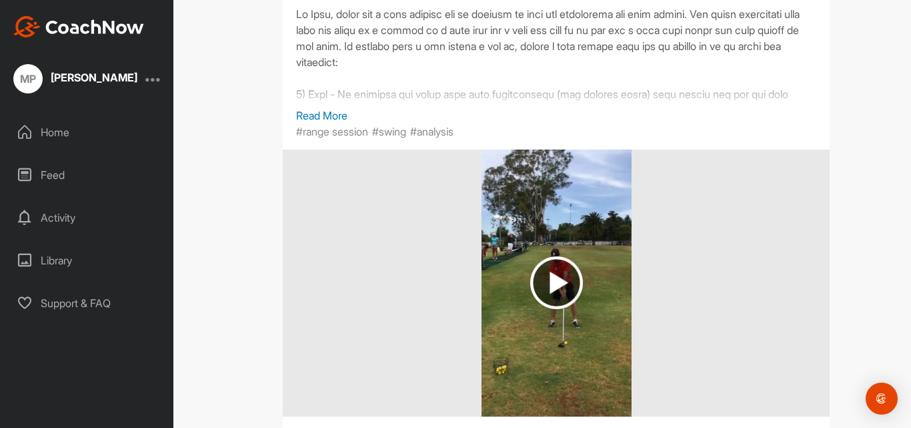
click at [556, 276] on img at bounding box center [556, 282] width 53 height 53
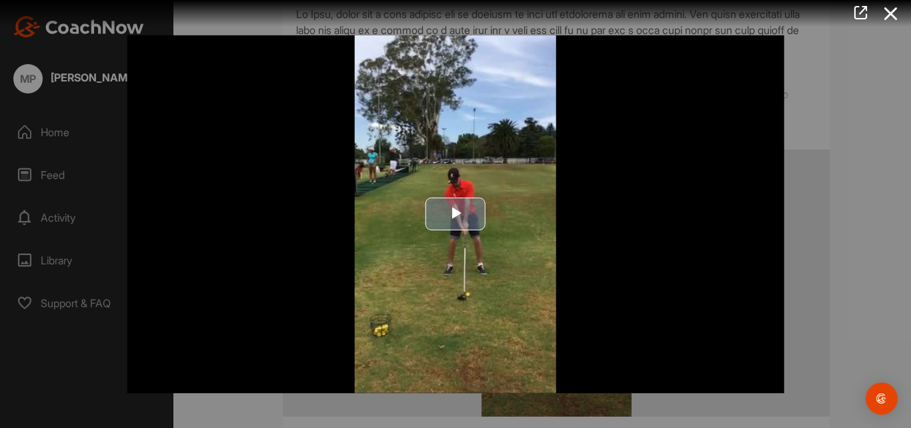
click at [456, 214] on span "Video Player" at bounding box center [456, 214] width 0 height 0
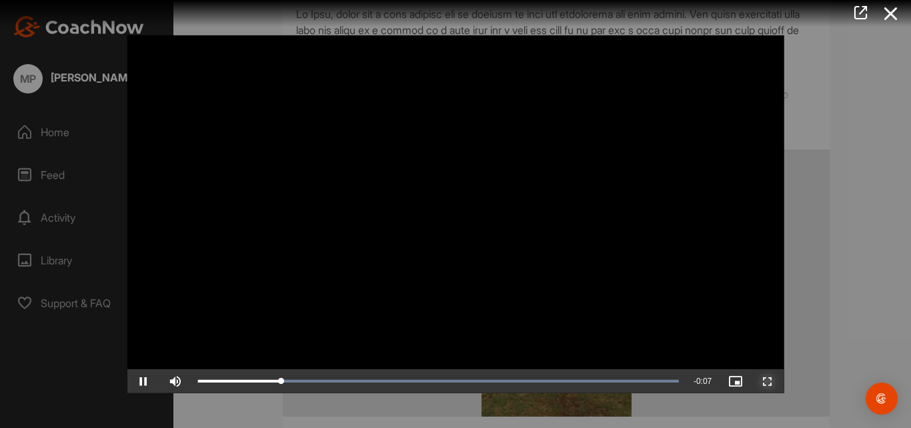
click at [768, 381] on span "Video Player" at bounding box center [768, 381] width 32 height 0
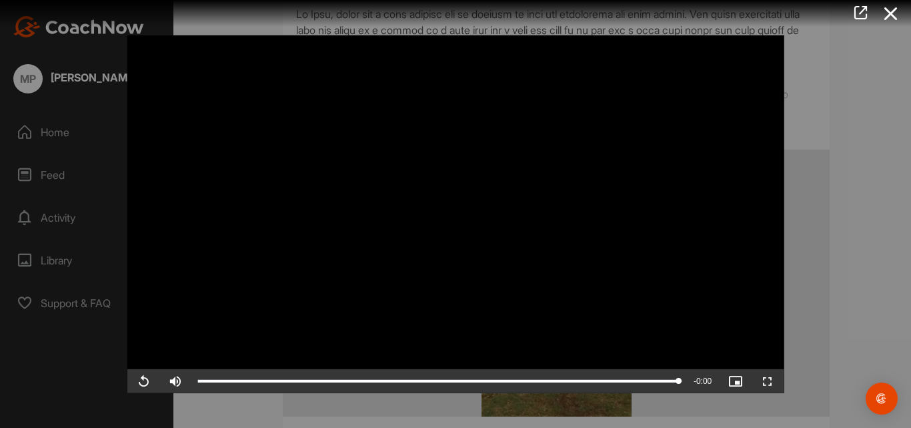
click at [890, 10] on icon at bounding box center [891, 13] width 31 height 25
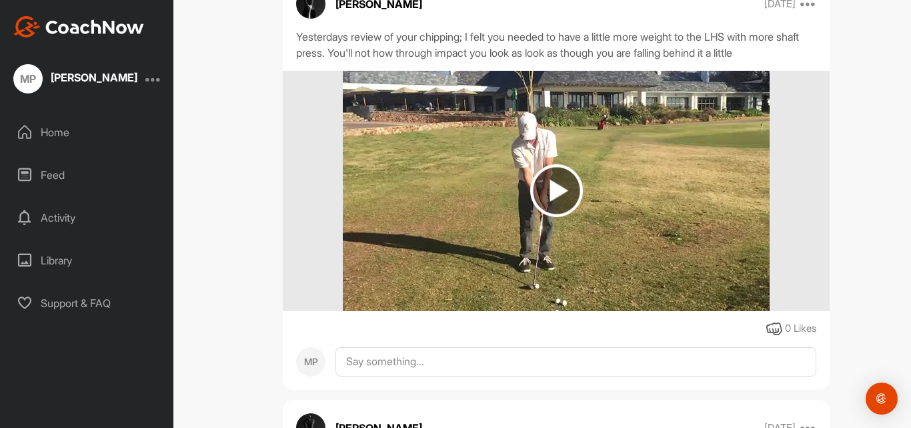
scroll to position [3823, 0]
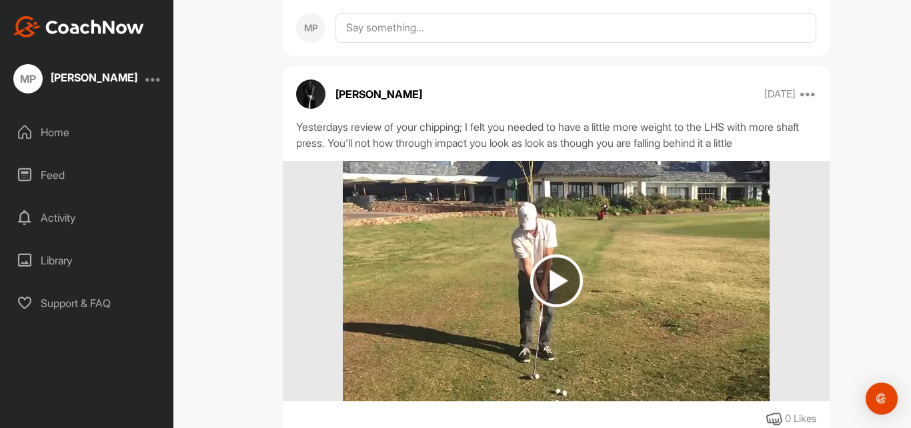
click at [551, 269] on img at bounding box center [556, 280] width 53 height 53
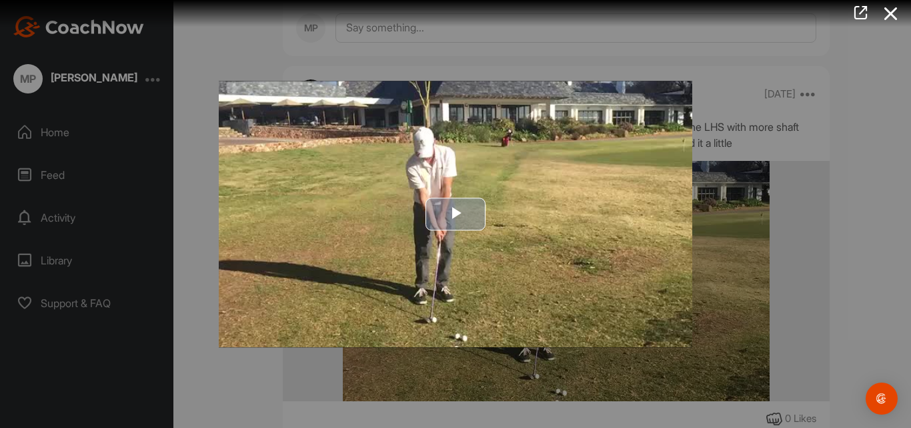
click at [456, 214] on span "Video Player" at bounding box center [456, 214] width 0 height 0
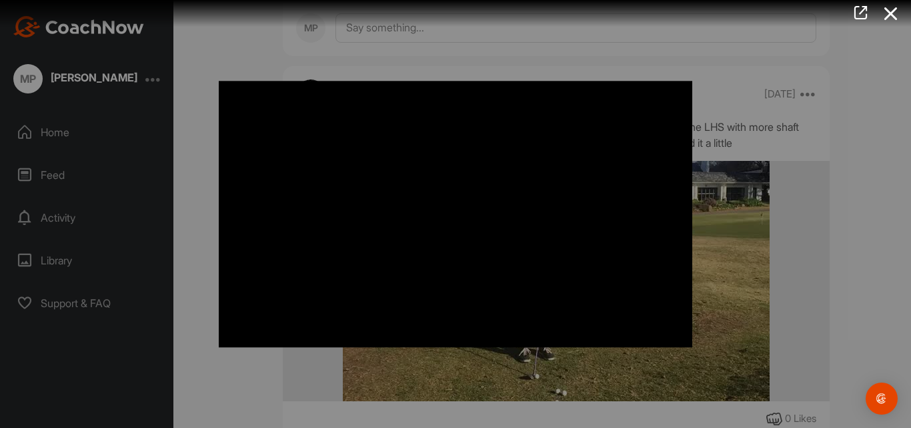
click at [888, 15] on icon at bounding box center [891, 13] width 31 height 25
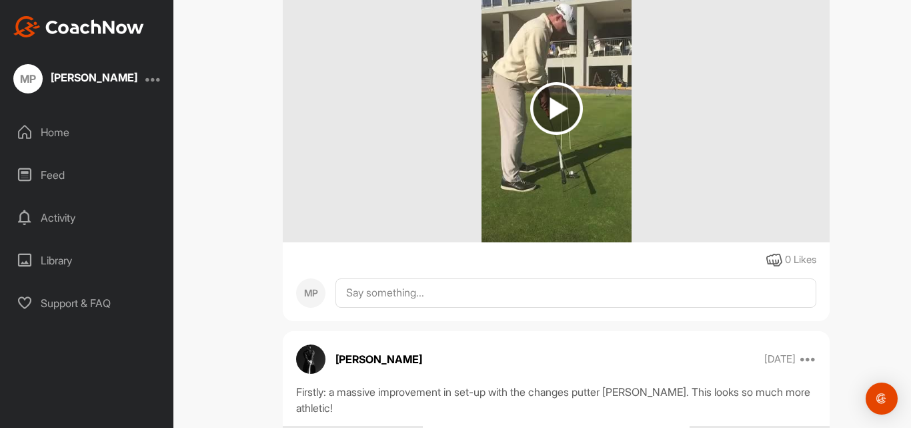
scroll to position [5384, 0]
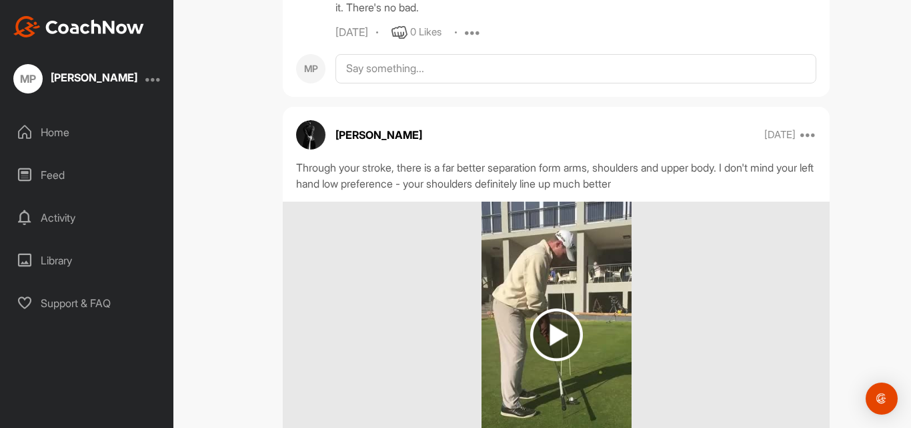
click at [561, 308] on img at bounding box center [556, 334] width 53 height 53
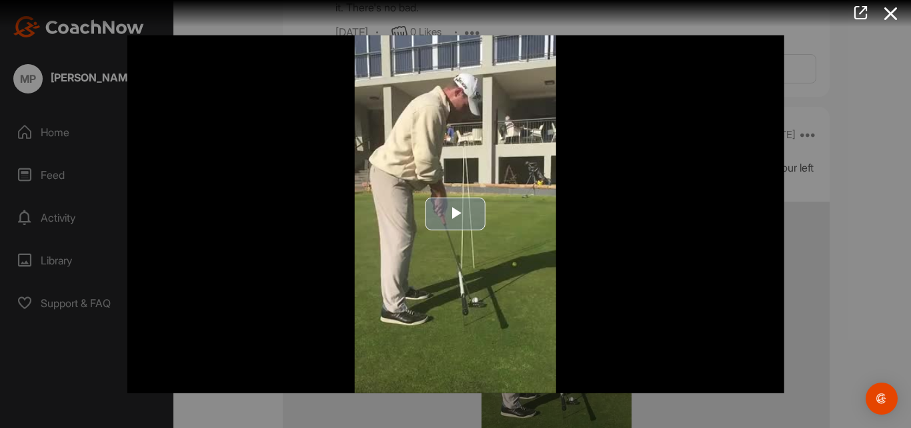
click at [456, 214] on span "Video Player" at bounding box center [456, 214] width 0 height 0
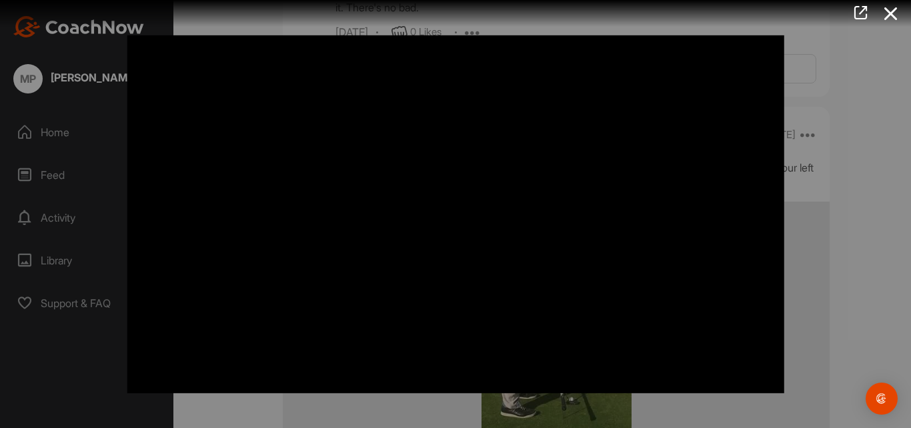
click at [894, 12] on icon at bounding box center [891, 13] width 31 height 25
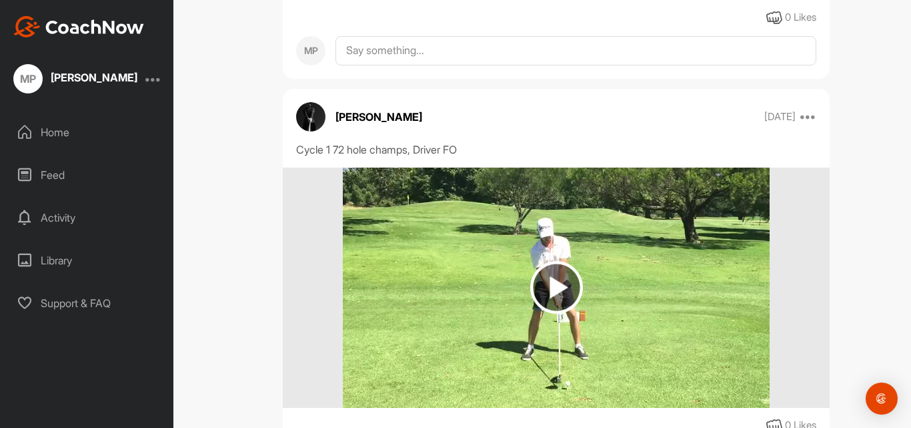
scroll to position [8886, 0]
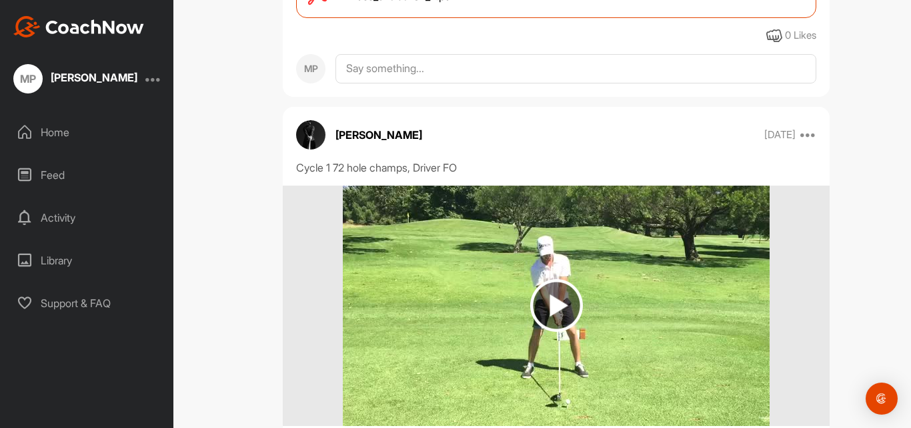
click at [550, 279] on img at bounding box center [556, 305] width 53 height 53
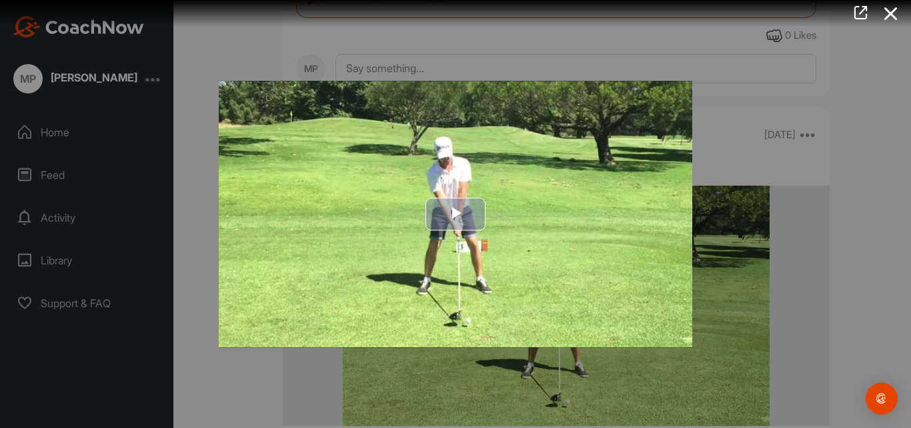
click at [456, 214] on span "Video Player" at bounding box center [456, 214] width 0 height 0
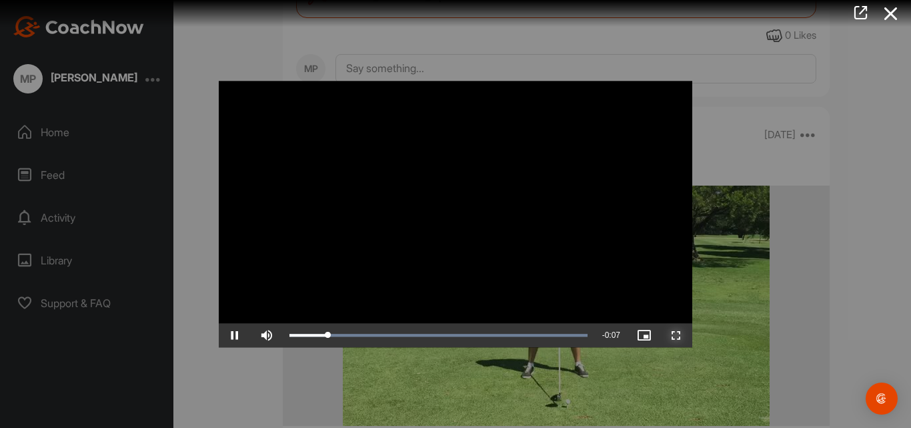
click at [678, 335] on span "Video Player" at bounding box center [676, 335] width 32 height 0
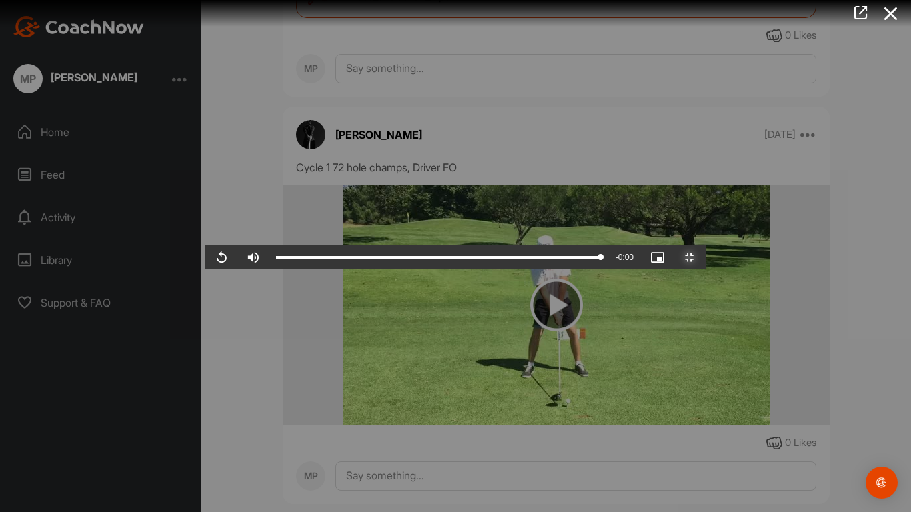
click at [706, 257] on span "Video Player" at bounding box center [690, 257] width 32 height 0
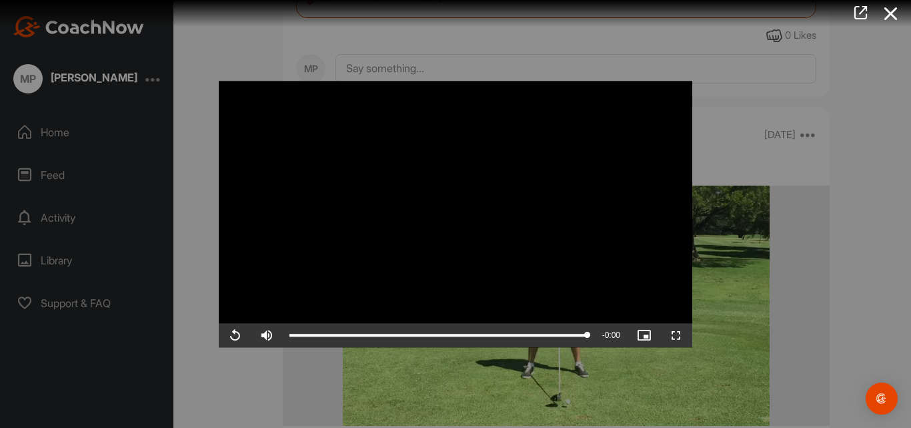
click at [889, 9] on icon at bounding box center [891, 13] width 31 height 25
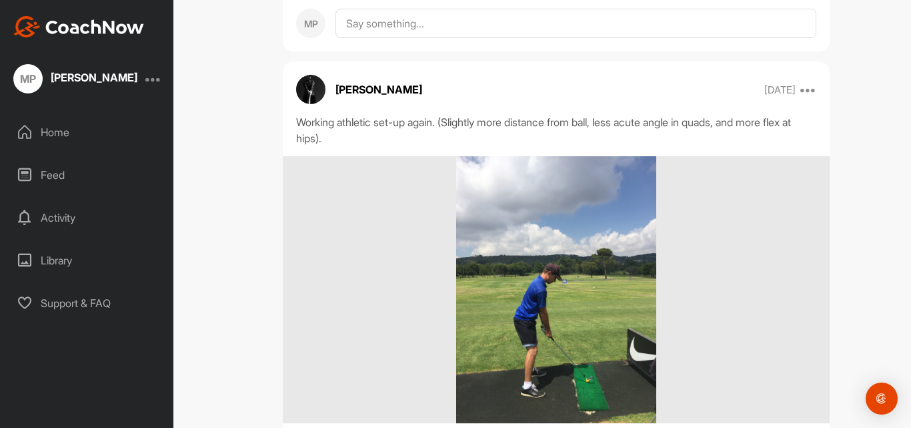
scroll to position [10014, 0]
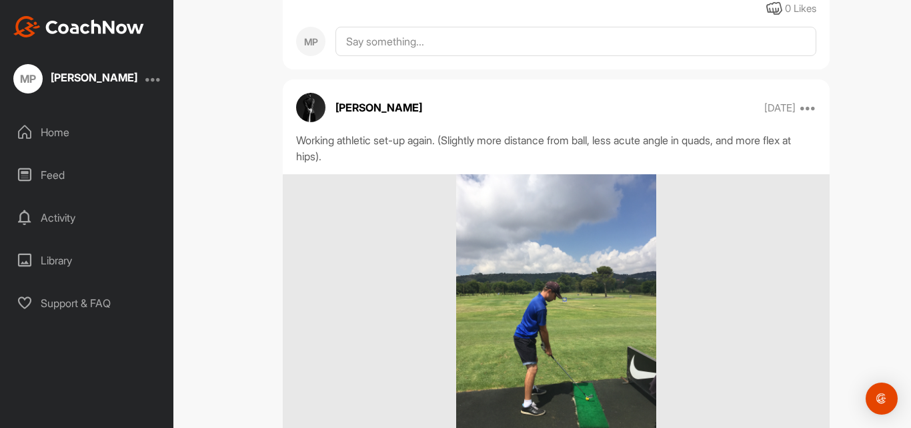
click at [524, 272] on img at bounding box center [556, 307] width 200 height 267
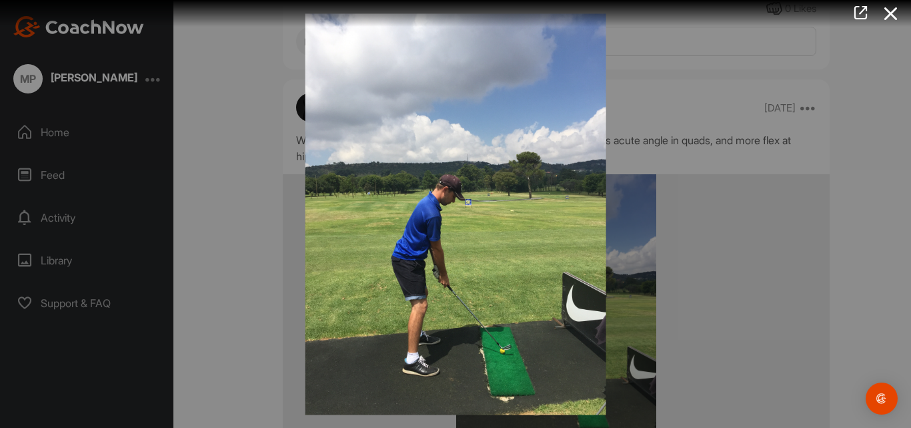
click at [511, 229] on img at bounding box center [455, 214] width 327 height 428
click at [892, 15] on icon at bounding box center [891, 13] width 31 height 25
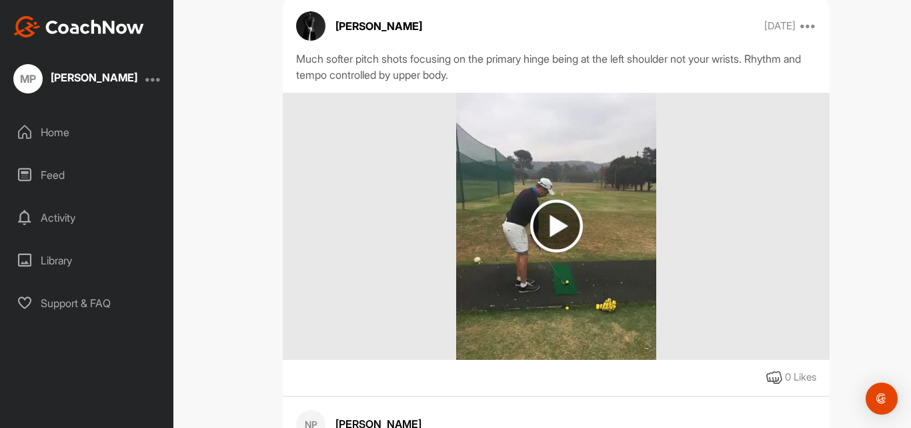
scroll to position [7950, 0]
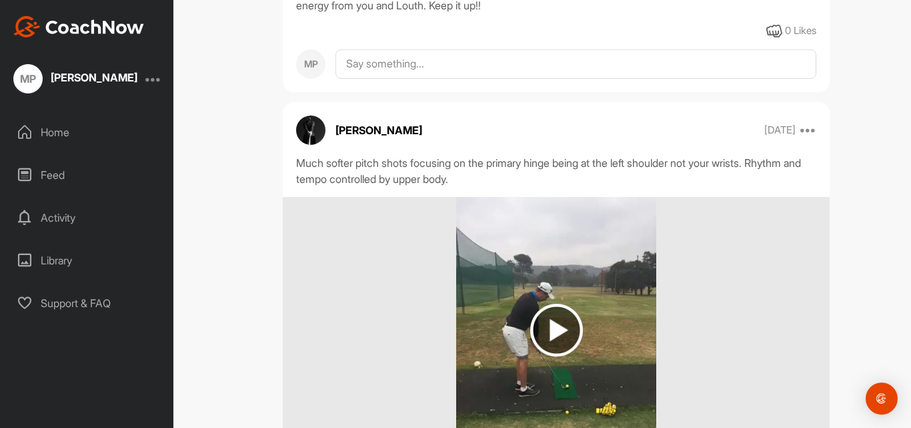
click at [546, 303] on img at bounding box center [556, 329] width 53 height 53
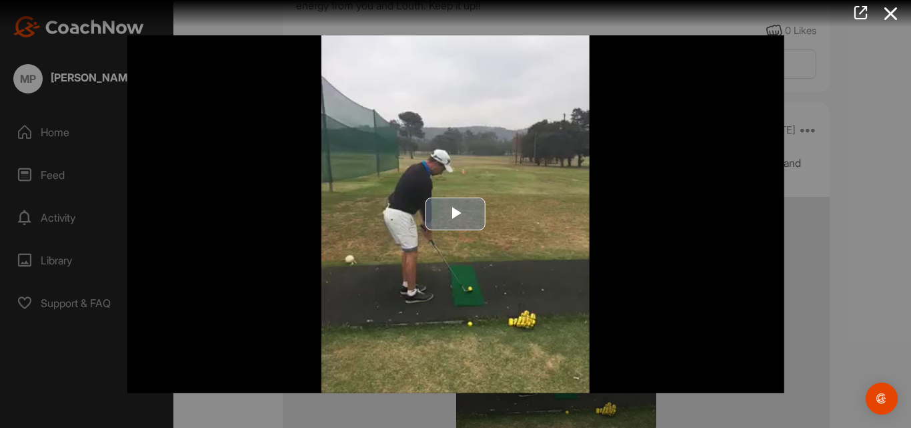
click at [456, 214] on span "Video Player" at bounding box center [456, 214] width 0 height 0
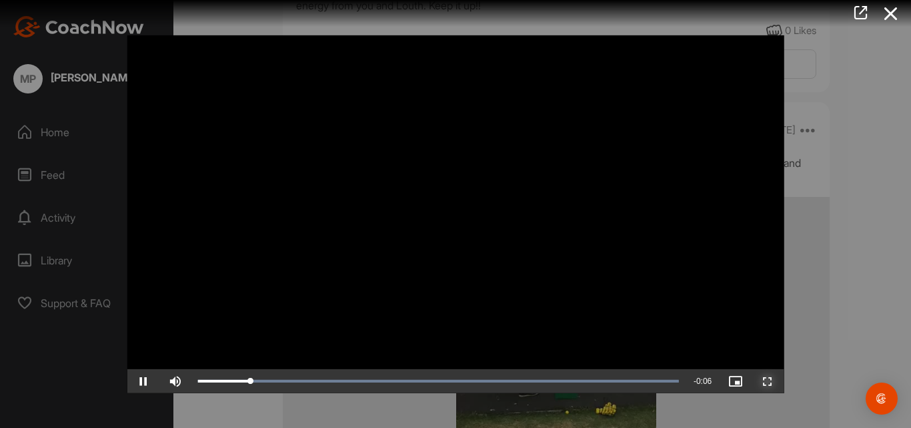
click at [772, 381] on span "Video Player" at bounding box center [768, 381] width 32 height 0
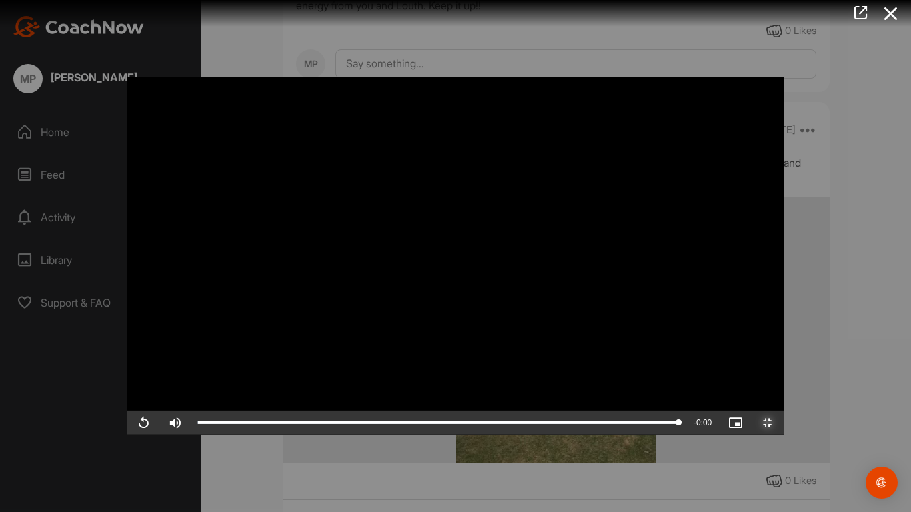
click at [784, 423] on span "Video Player" at bounding box center [768, 423] width 32 height 0
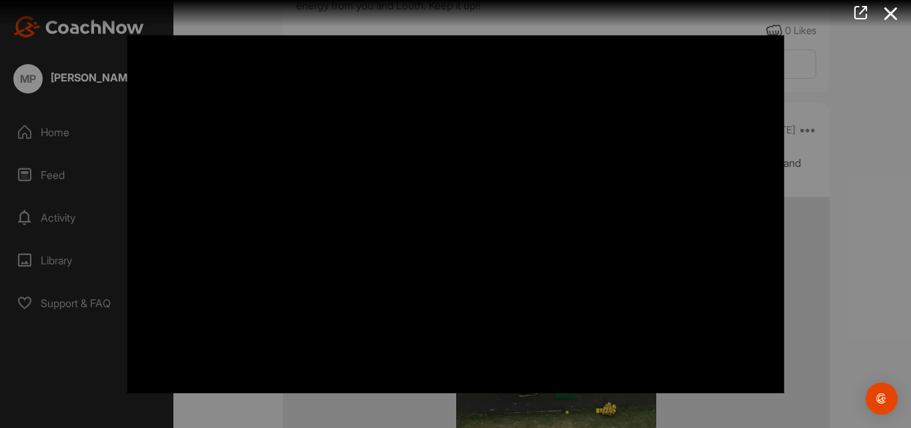
click at [895, 11] on icon at bounding box center [891, 13] width 31 height 25
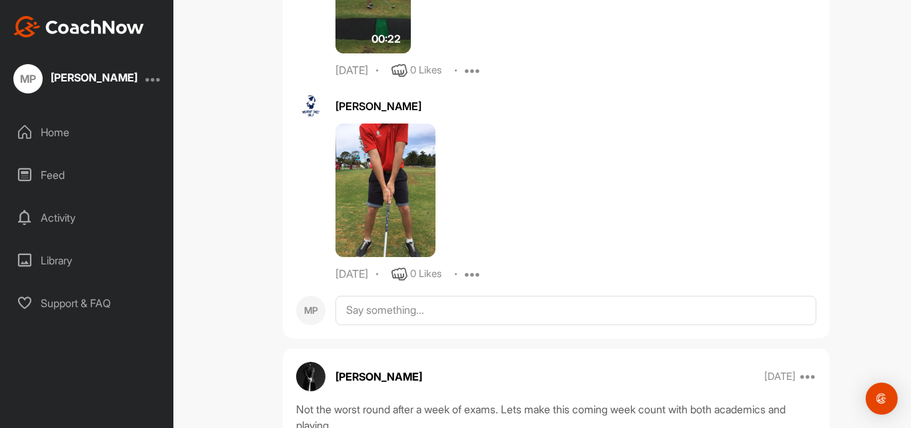
scroll to position [2274, 0]
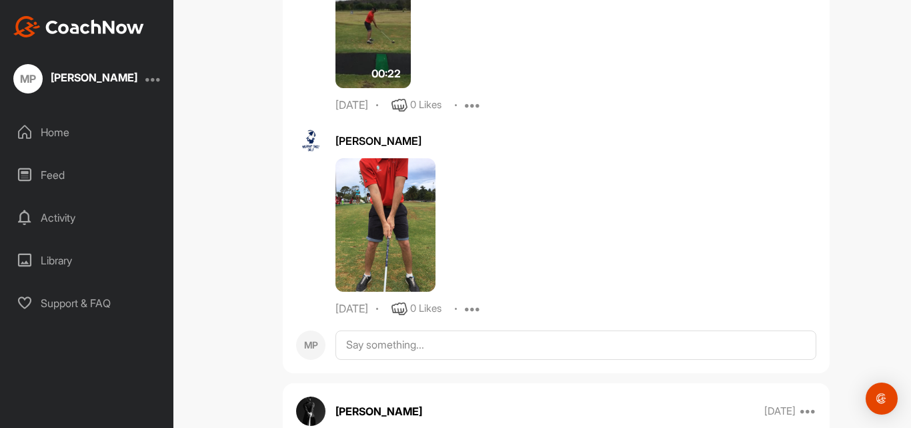
click at [355, 236] on img at bounding box center [385, 224] width 100 height 133
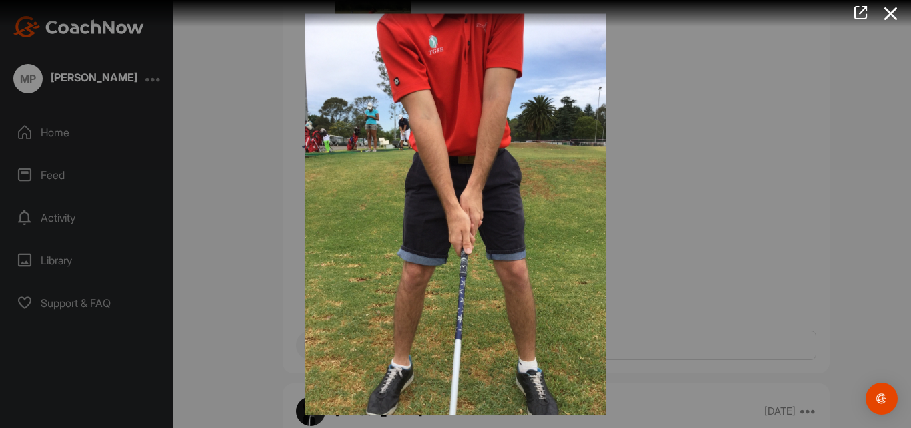
click at [888, 12] on icon at bounding box center [891, 13] width 31 height 25
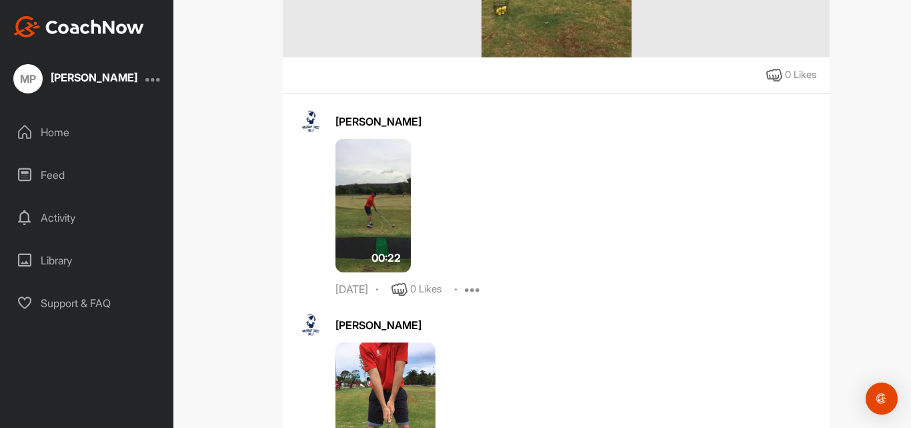
scroll to position [2087, 0]
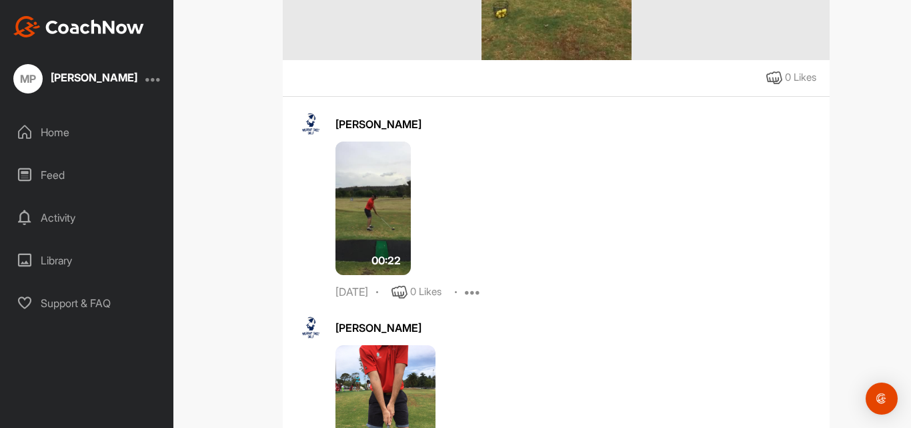
click at [379, 221] on img at bounding box center [372, 207] width 75 height 133
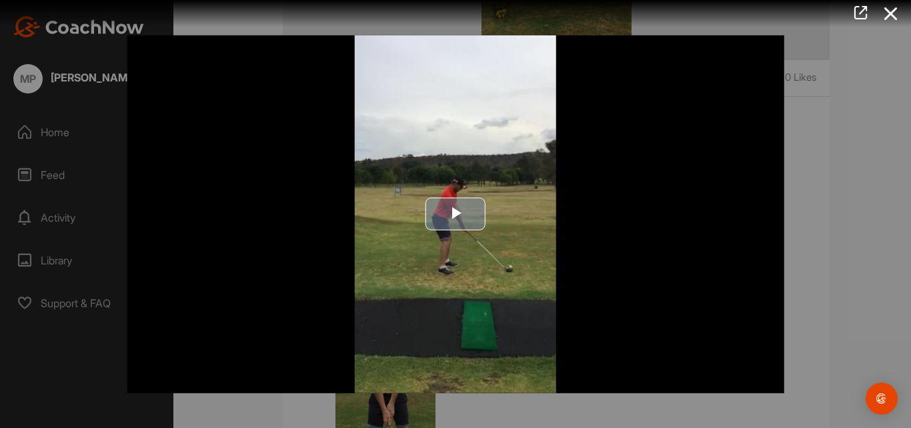
click at [456, 214] on span "Video Player" at bounding box center [456, 214] width 0 height 0
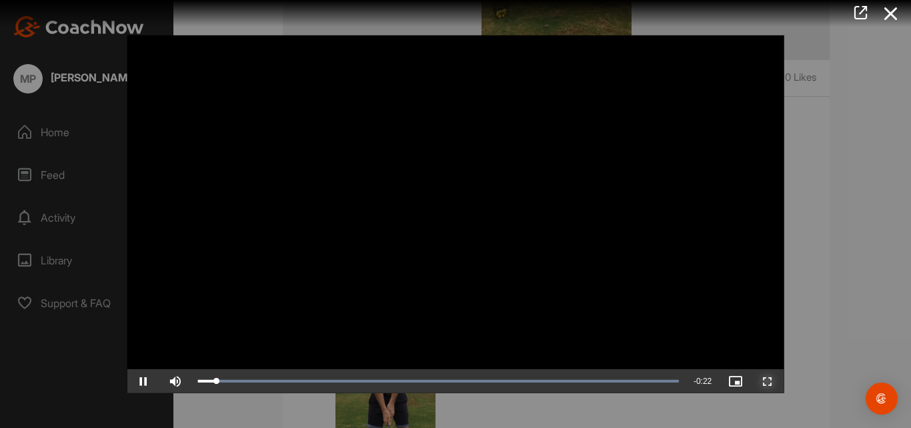
click at [767, 381] on span "Video Player" at bounding box center [768, 381] width 32 height 0
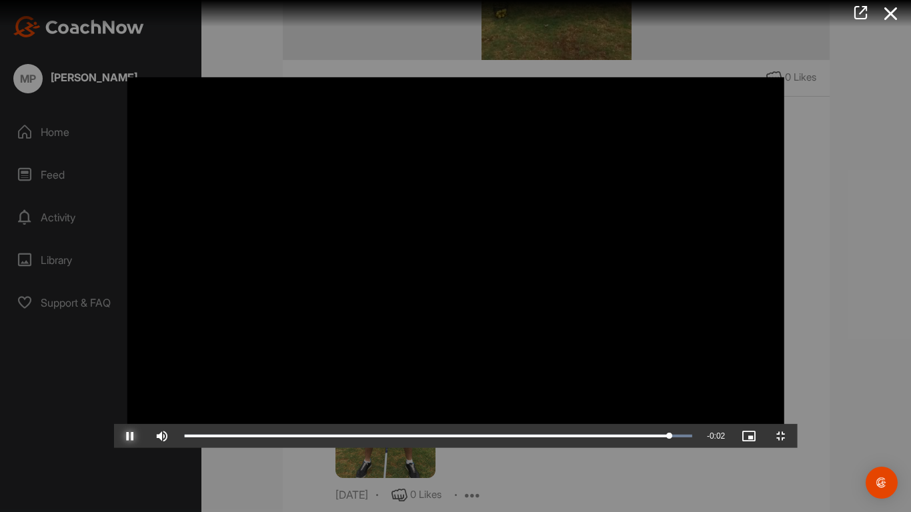
click at [114, 427] on span "Video Player" at bounding box center [130, 436] width 32 height 0
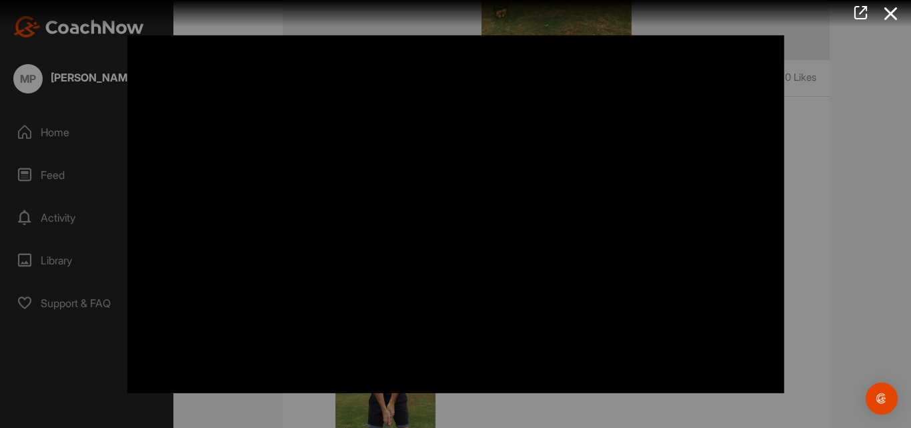
click at [895, 17] on icon at bounding box center [891, 13] width 31 height 25
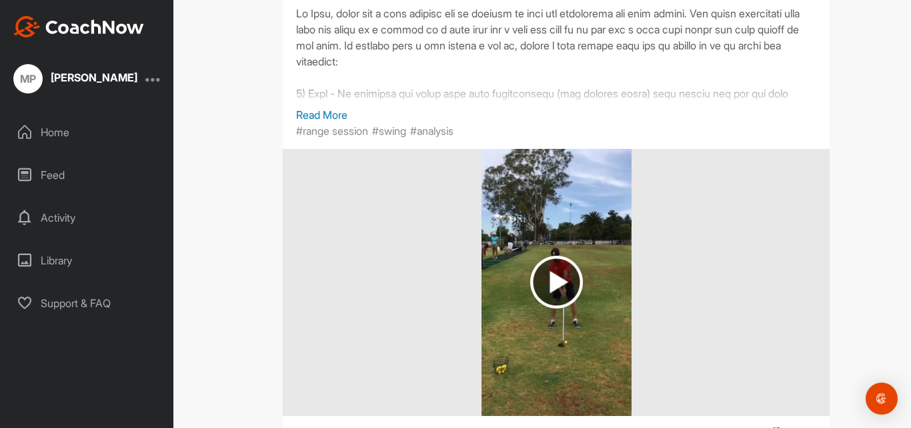
scroll to position [1678, 0]
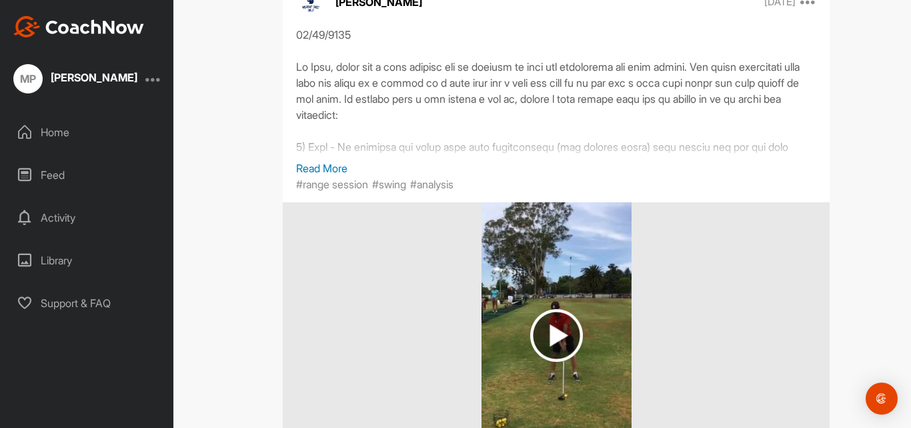
click at [538, 334] on img at bounding box center [556, 335] width 53 height 53
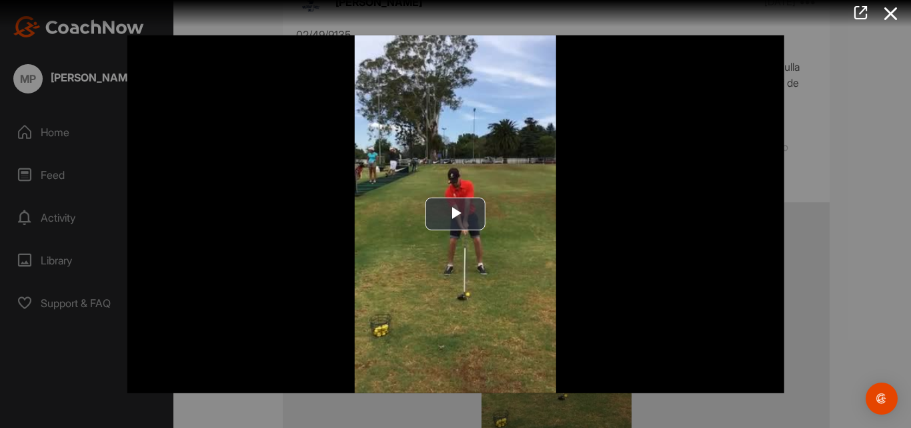
click at [896, 15] on icon at bounding box center [891, 13] width 31 height 25
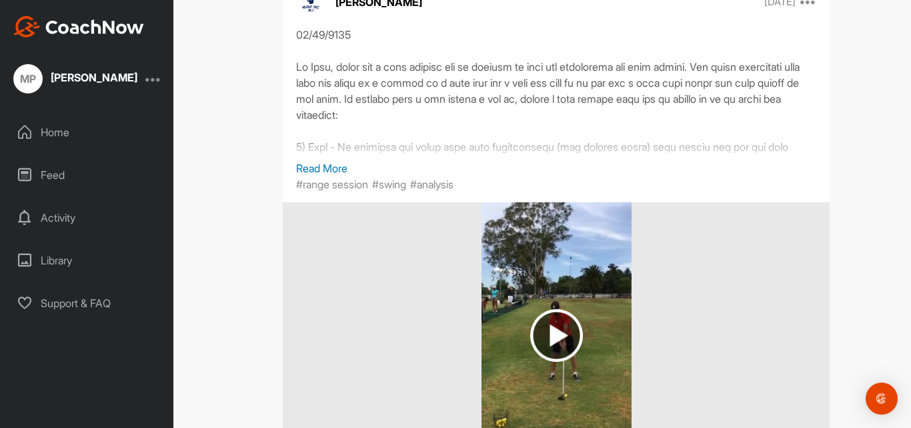
click at [538, 331] on img at bounding box center [556, 335] width 53 height 53
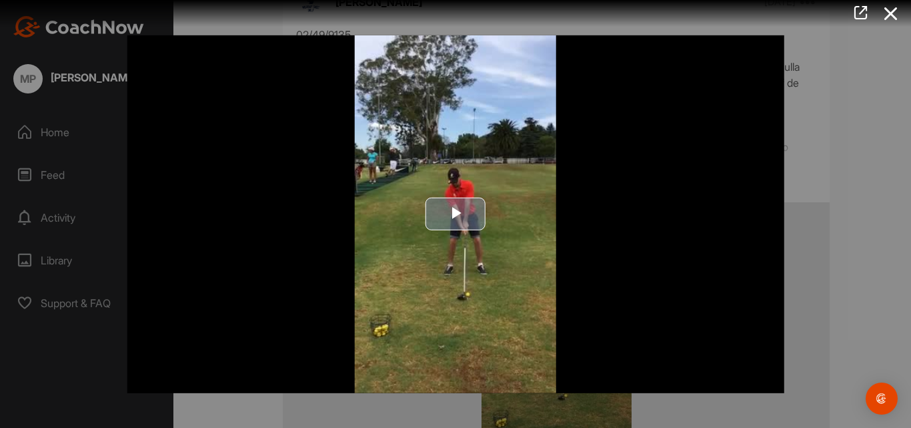
click at [456, 214] on span "Video Player" at bounding box center [456, 214] width 0 height 0
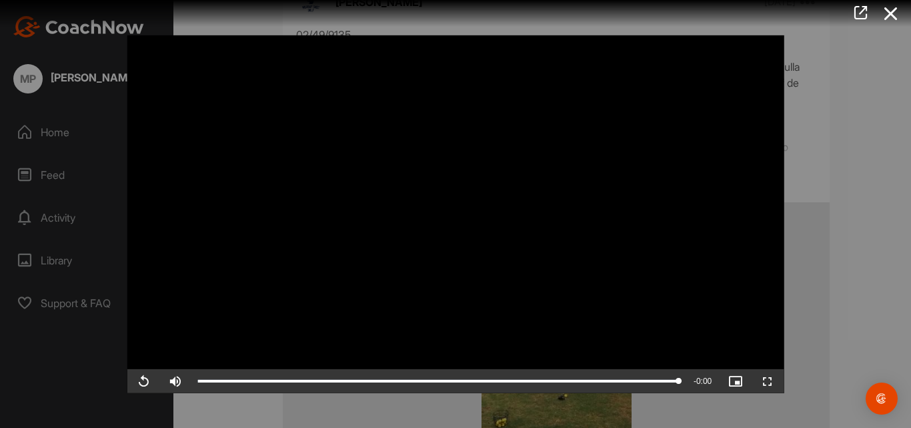
click at [891, 19] on icon at bounding box center [891, 13] width 31 height 25
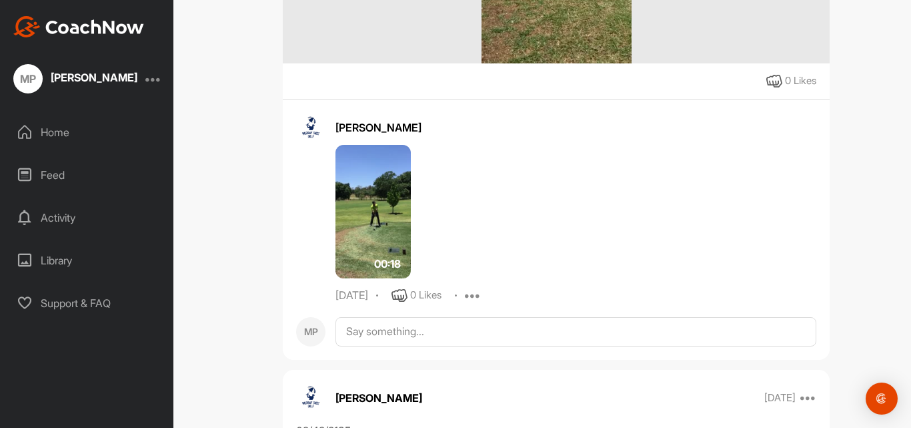
scroll to position [1270, 0]
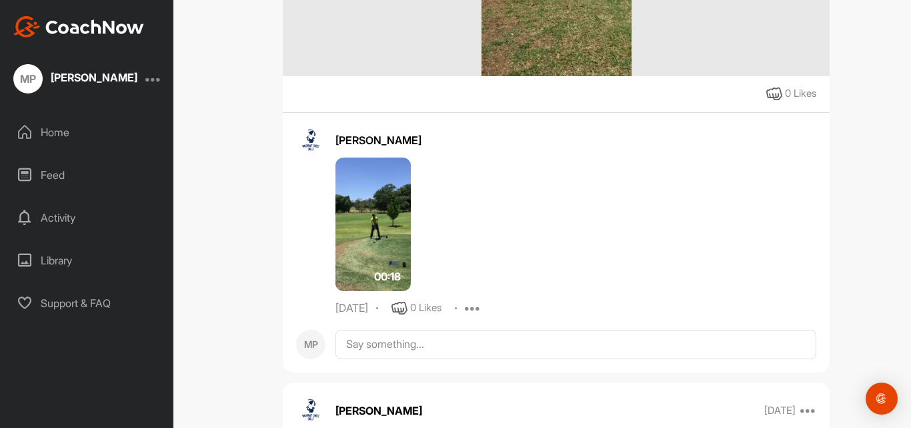
click at [358, 251] on img at bounding box center [372, 223] width 75 height 133
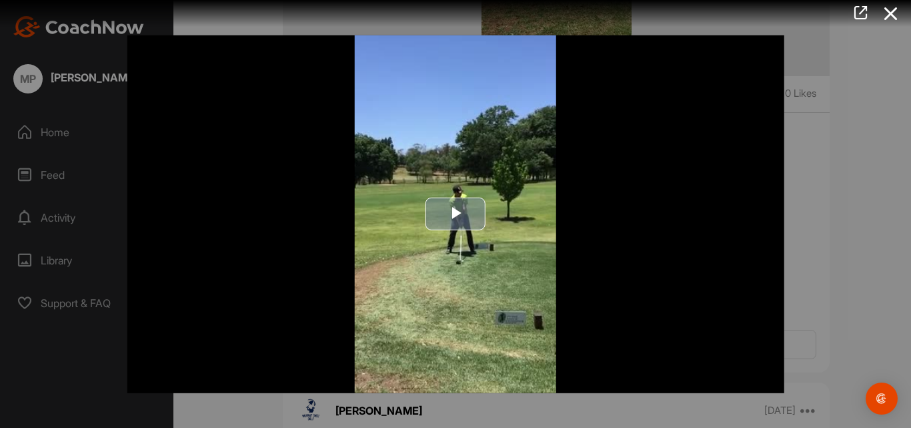
click at [456, 214] on span "Video Player" at bounding box center [456, 214] width 0 height 0
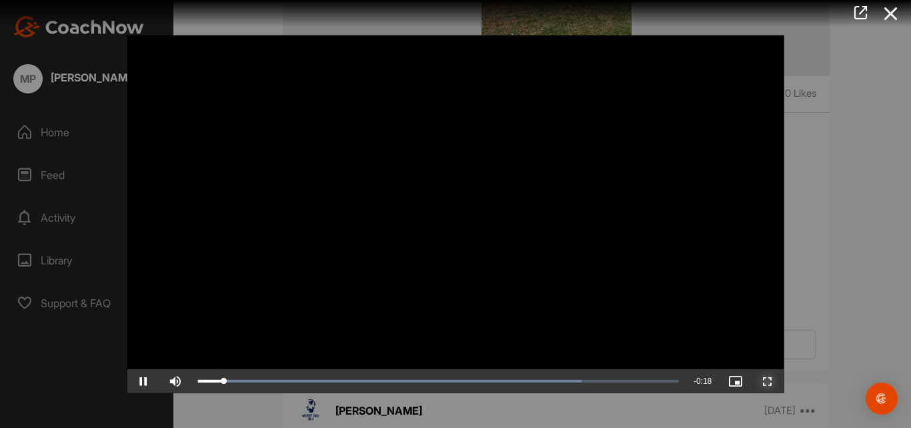
click at [765, 381] on span "Video Player" at bounding box center [768, 381] width 32 height 0
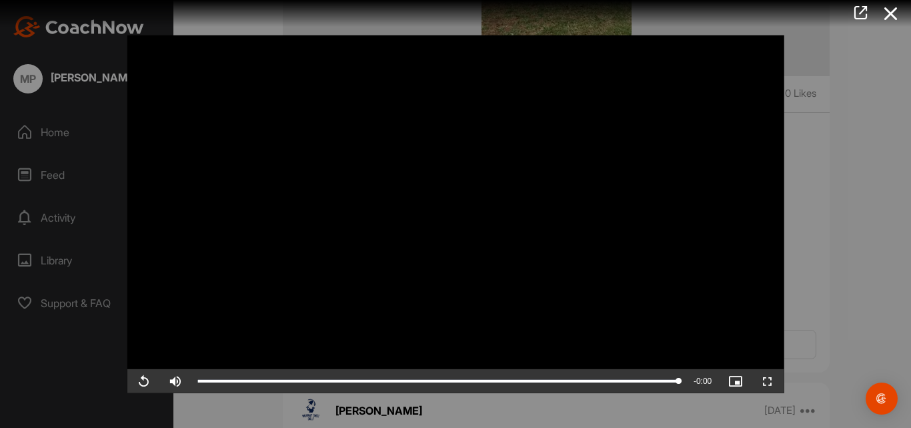
click at [891, 13] on icon at bounding box center [891, 13] width 31 height 25
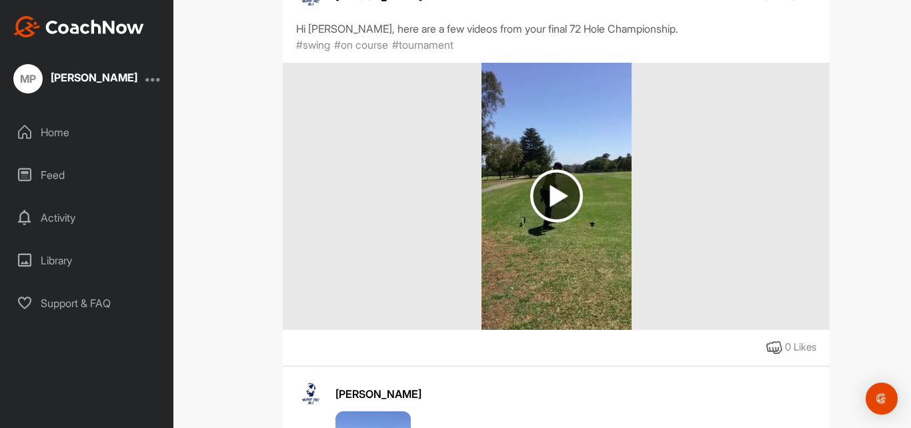
scroll to position [1003, 0]
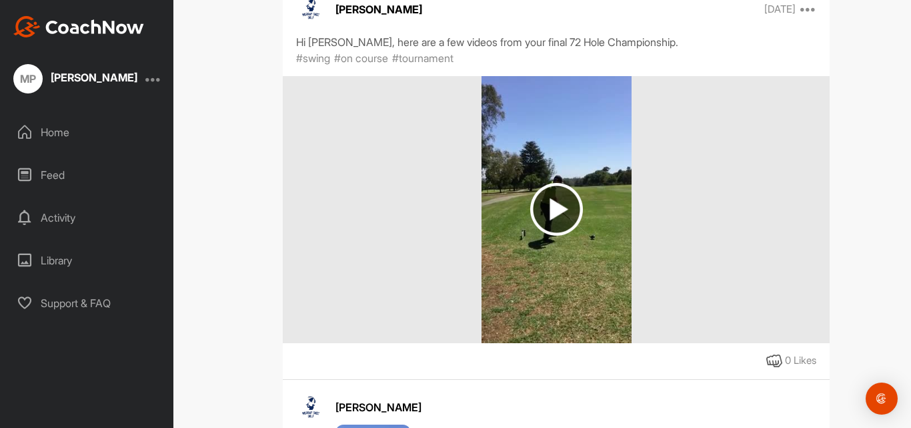
click at [563, 231] on img at bounding box center [556, 209] width 53 height 53
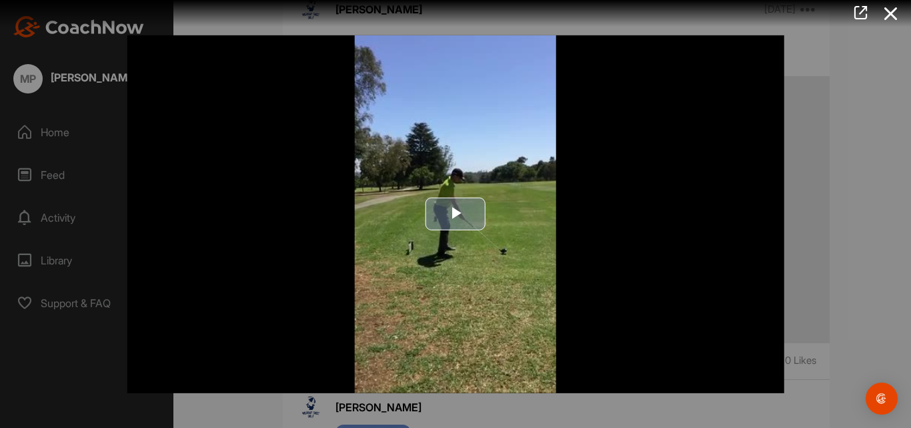
click at [456, 214] on span "Video Player" at bounding box center [456, 214] width 0 height 0
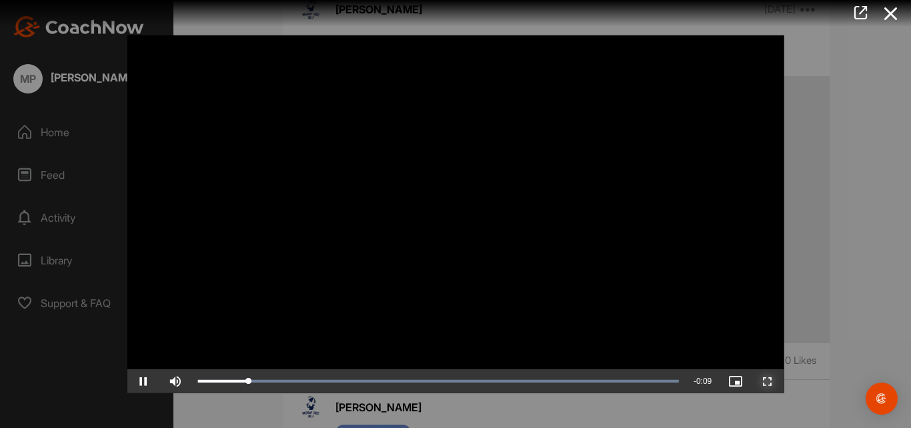
click at [763, 381] on span "Video Player" at bounding box center [768, 381] width 32 height 0
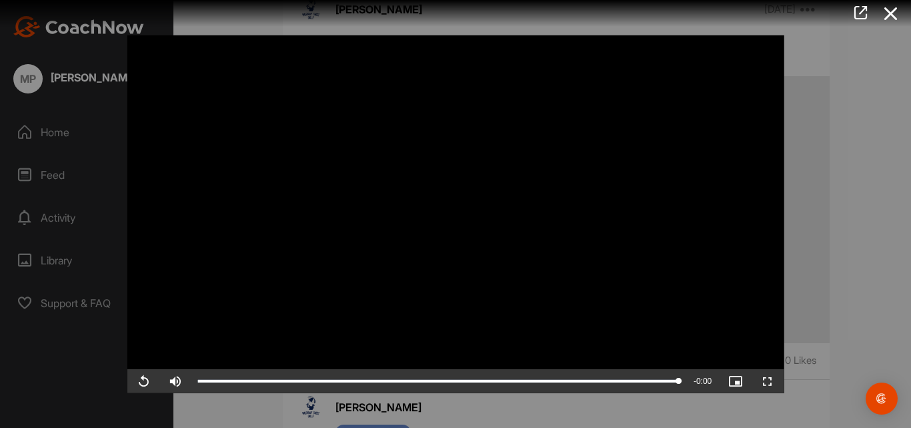
click at [892, 9] on icon at bounding box center [891, 13] width 31 height 25
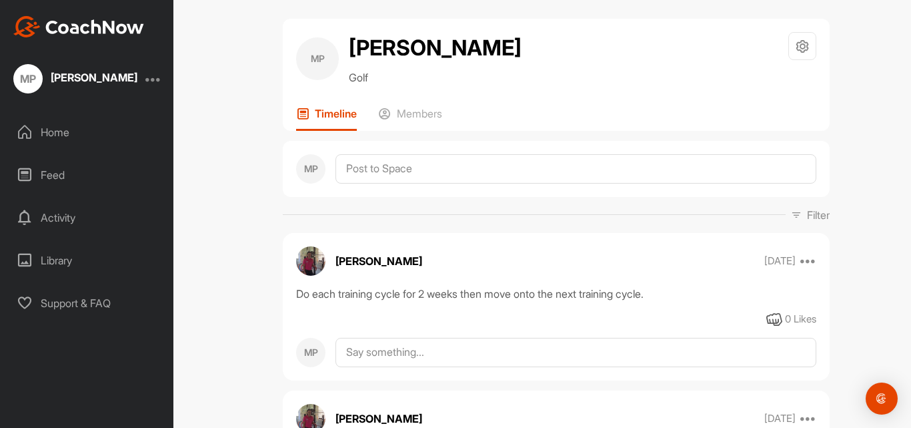
scroll to position [0, 0]
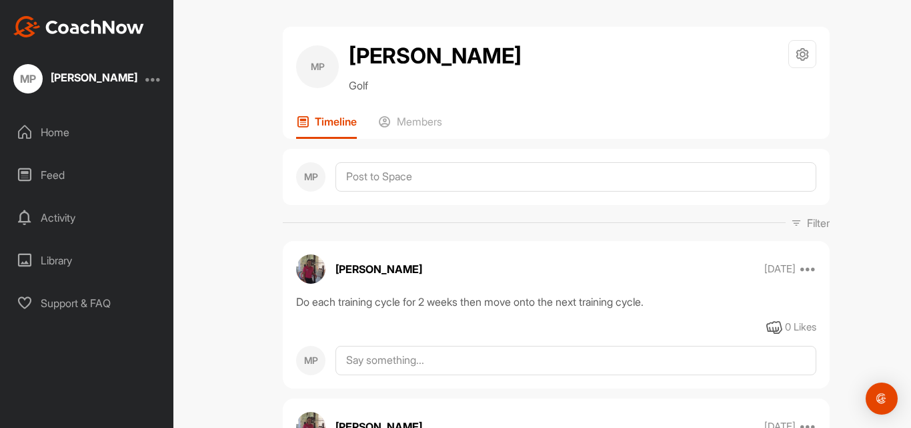
click at [53, 258] on div "Library" at bounding box center [87, 259] width 160 height 33
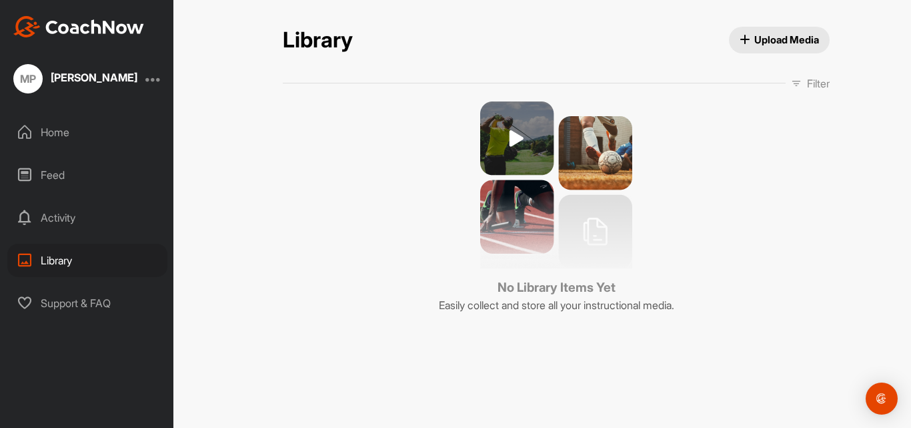
click at [43, 217] on div "Activity" at bounding box center [87, 217] width 160 height 33
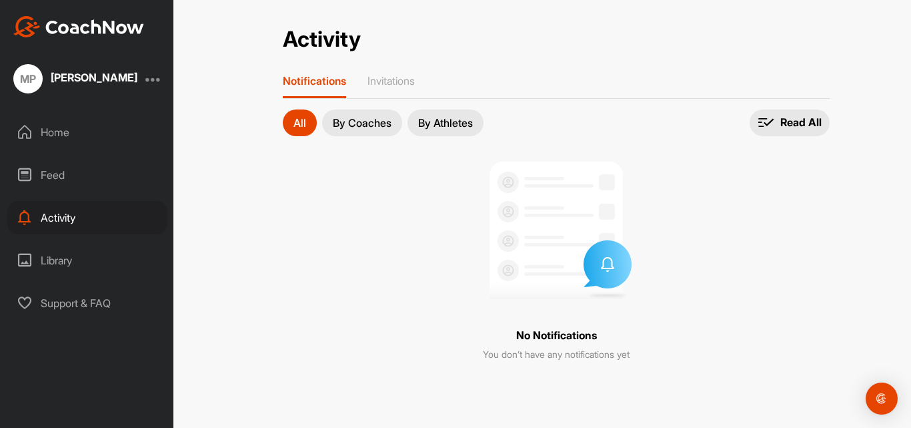
click at [67, 131] on div "Home" at bounding box center [87, 131] width 160 height 33
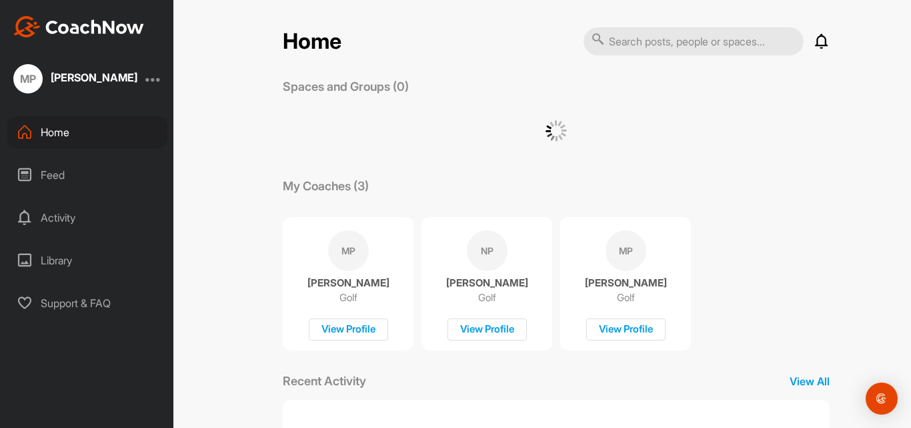
click at [484, 285] on p "[PERSON_NAME]" at bounding box center [487, 282] width 82 height 13
